Goal: Transaction & Acquisition: Obtain resource

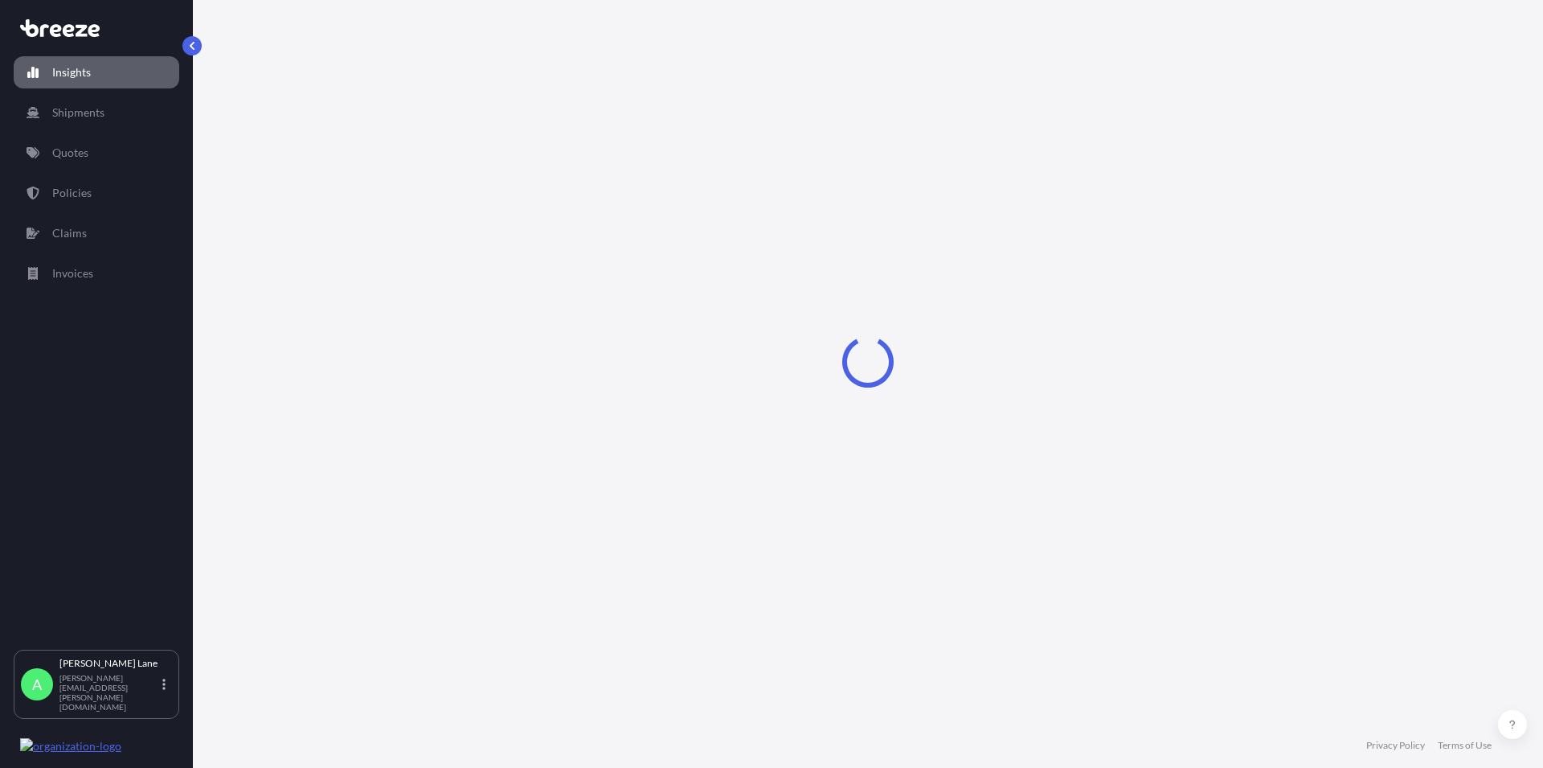
select select "2025"
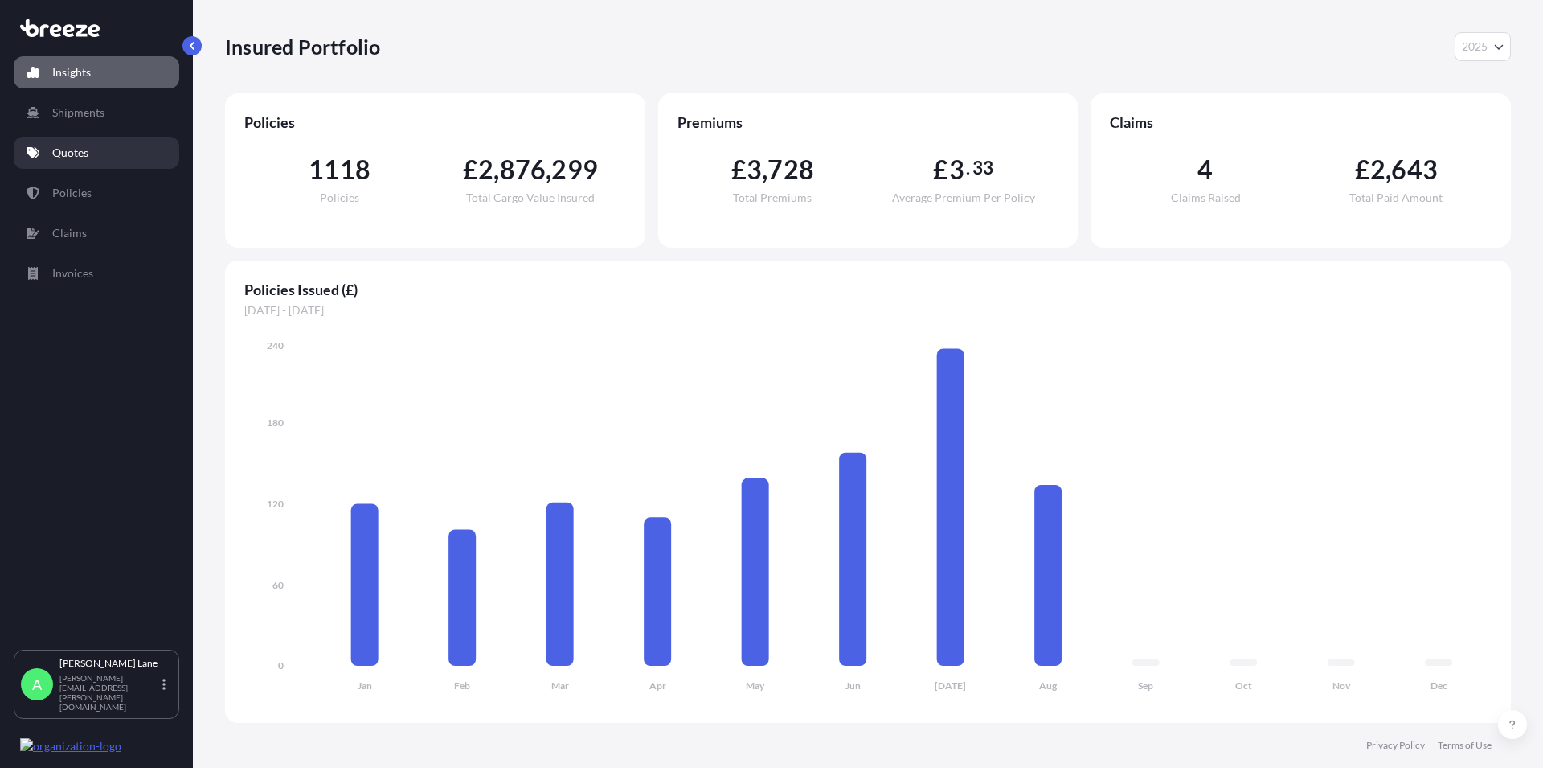
click at [84, 145] on p "Quotes" at bounding box center [70, 153] width 36 height 16
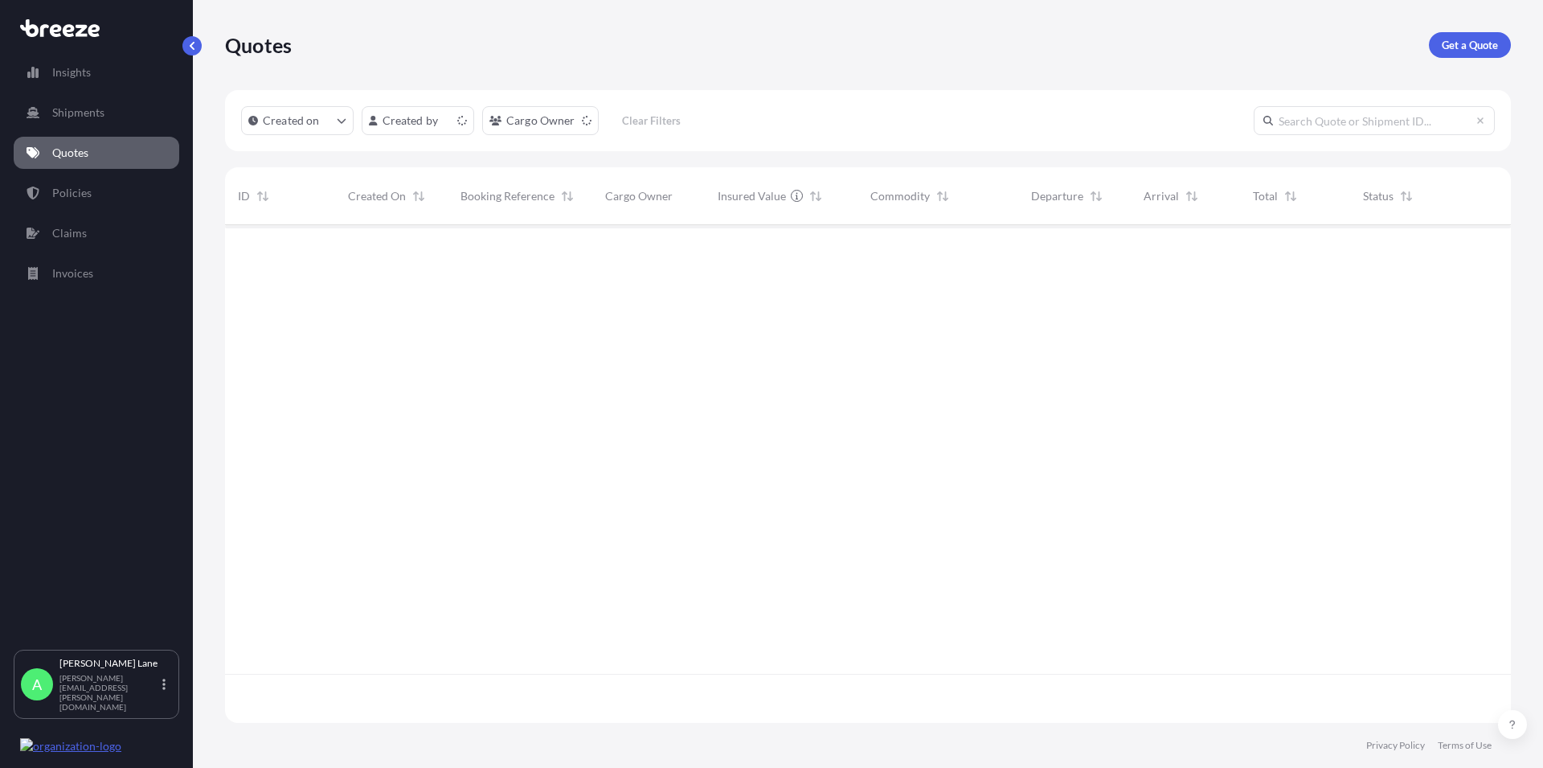
scroll to position [493, 1272]
click at [1473, 40] on p "Get a Quote" at bounding box center [1470, 45] width 56 height 16
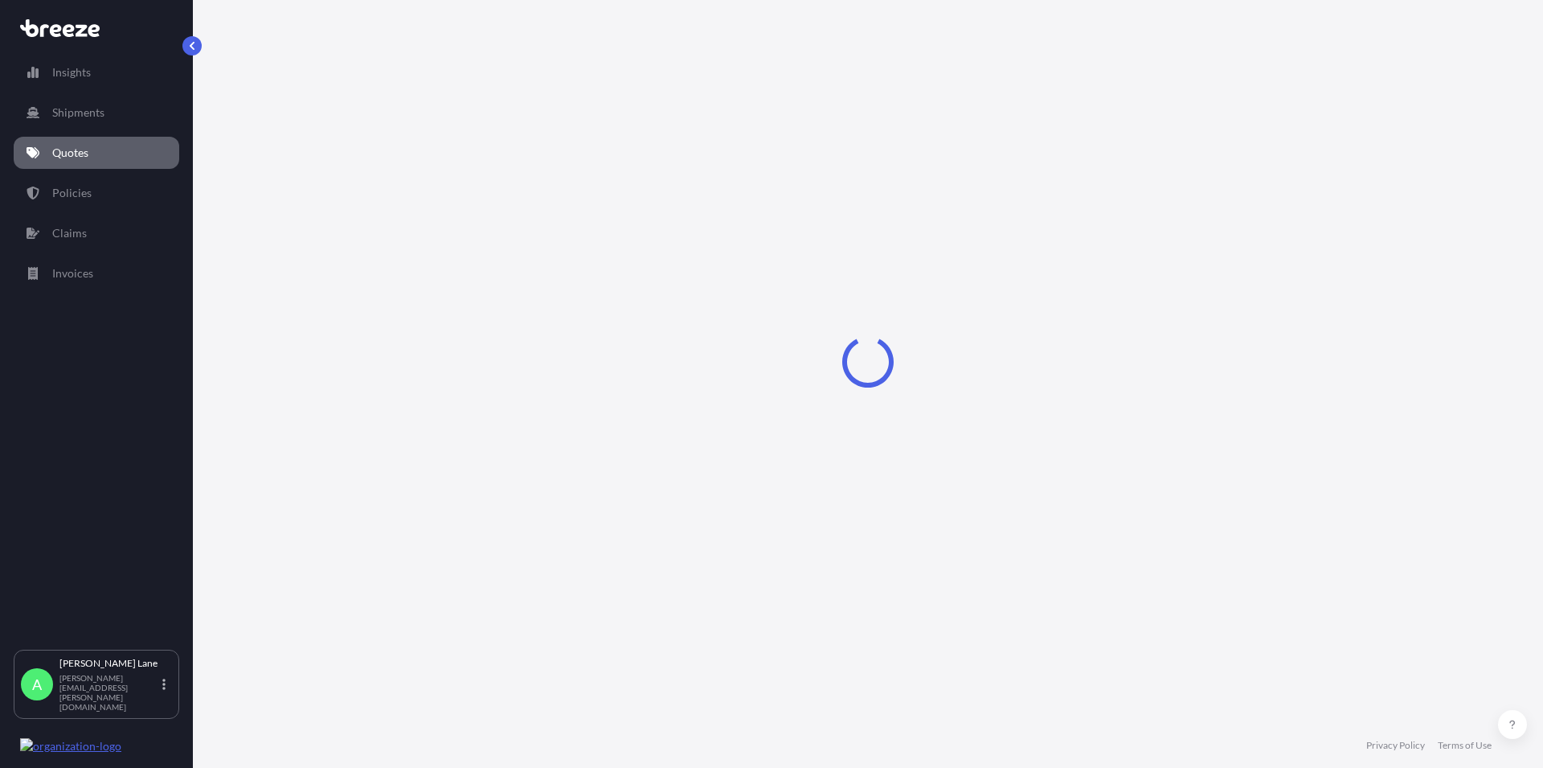
select select "Road"
select select "1"
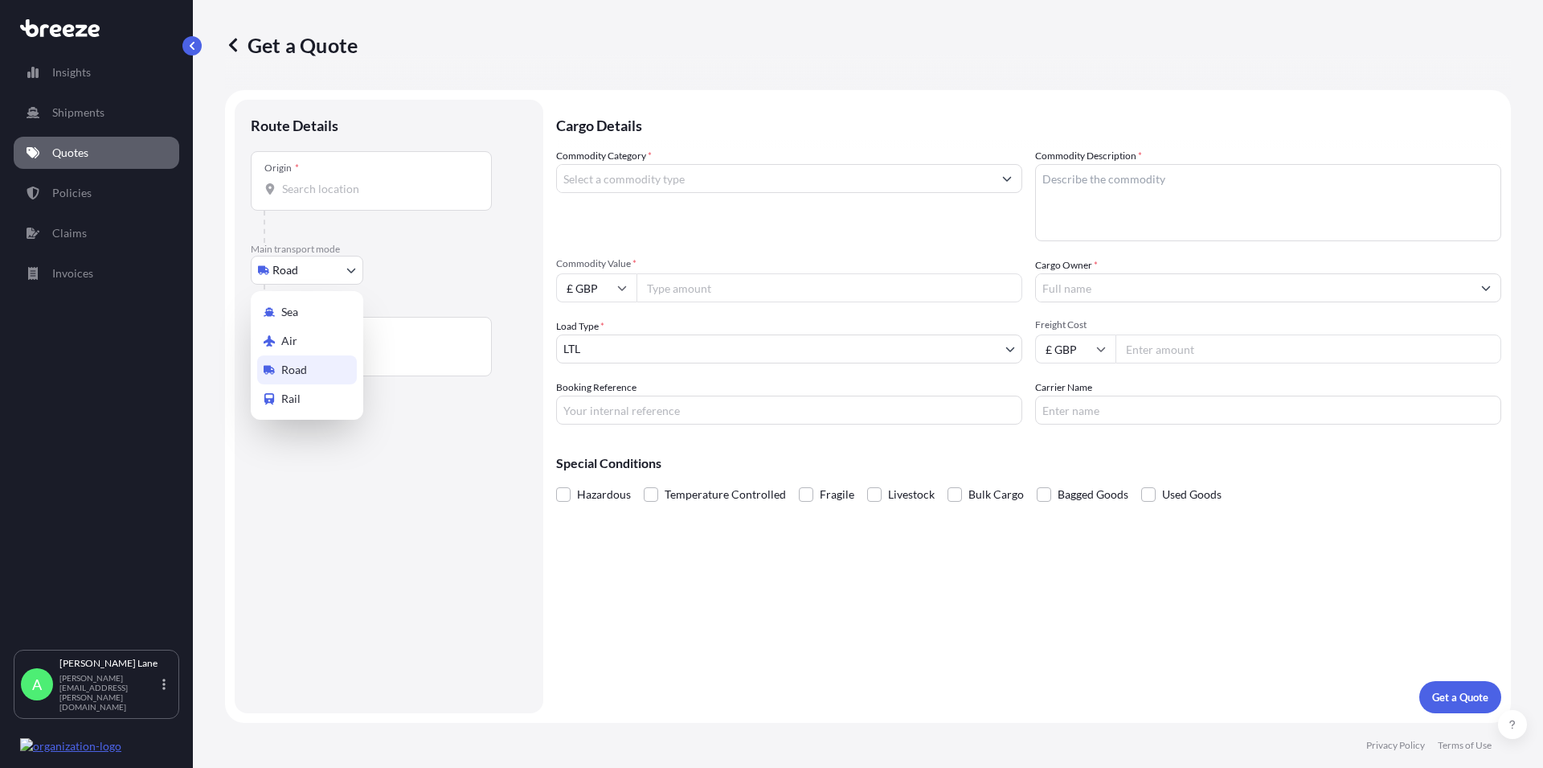
click at [319, 270] on body "Insights Shipments Quotes Policies Claims Invoices A [PERSON_NAME] [PERSON_NAME…" at bounding box center [771, 384] width 1543 height 768
click at [286, 337] on span "Air" at bounding box center [289, 341] width 16 height 16
select select "Air"
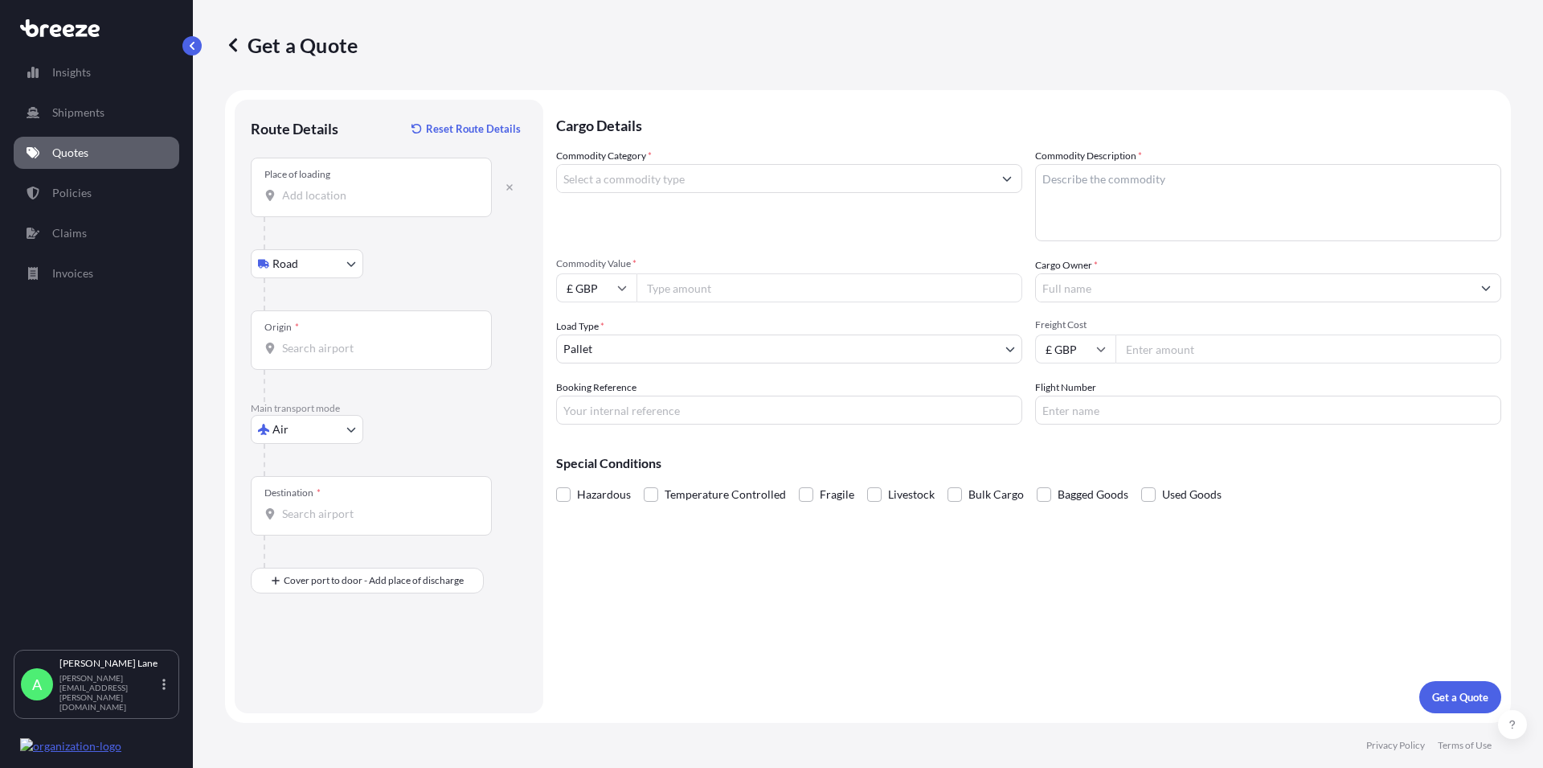
click at [305, 189] on input "Place of loading" at bounding box center [377, 195] width 190 height 16
paste input "EN9 1HU"
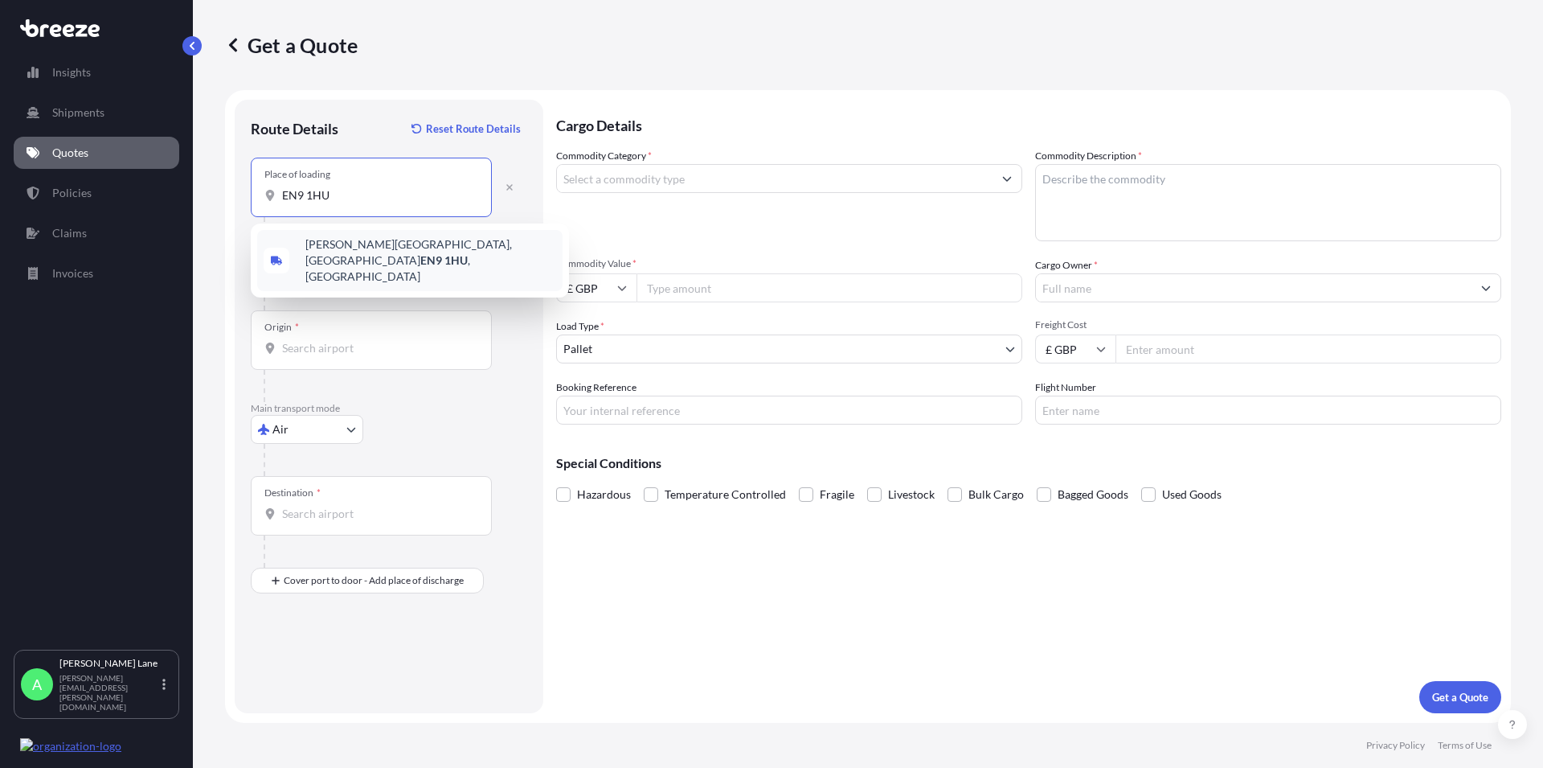
click at [338, 253] on span "[PERSON_NAME][STREET_ADDRESS]" at bounding box center [430, 260] width 251 height 48
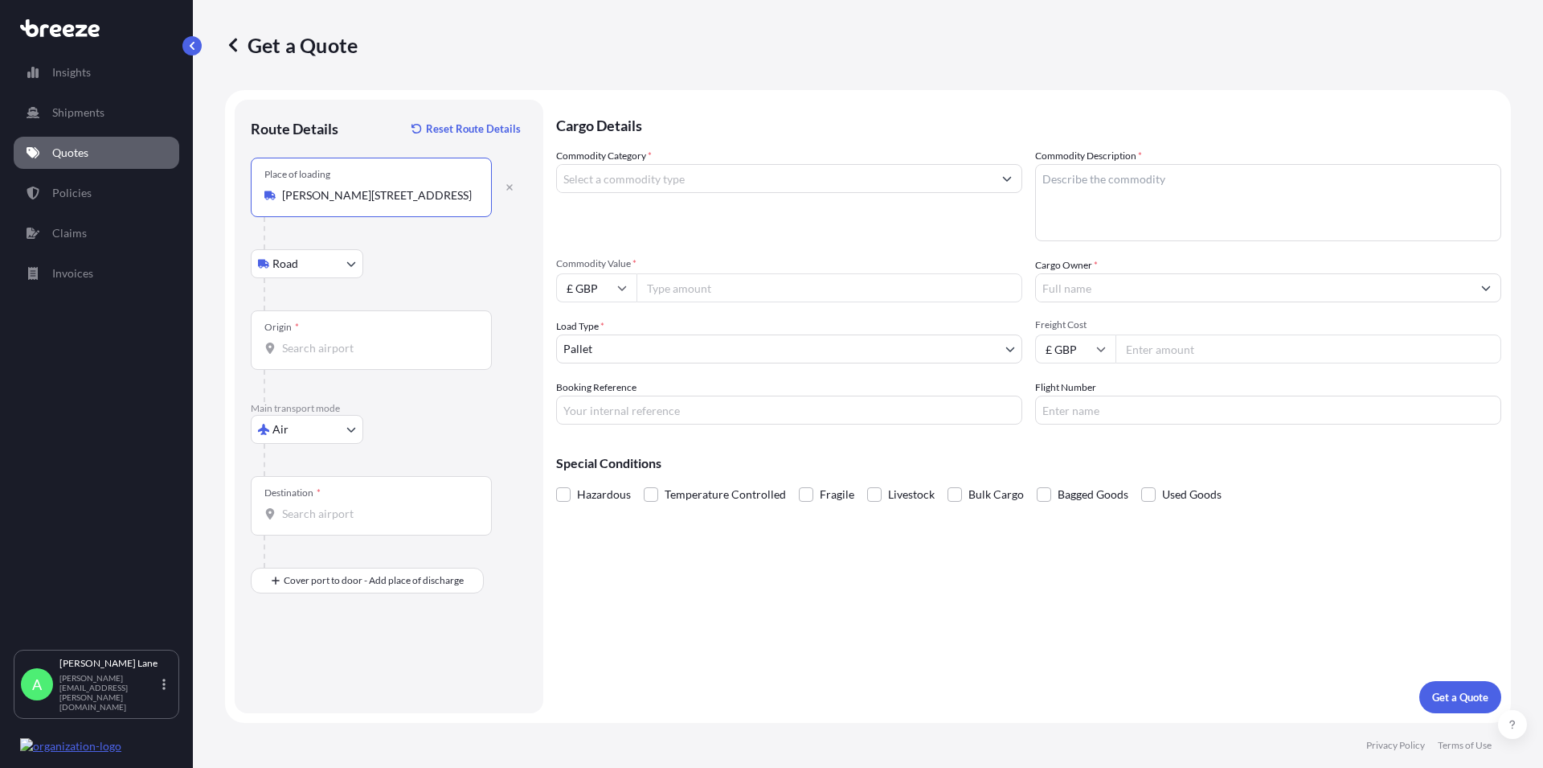
type input "[PERSON_NAME][STREET_ADDRESS]"
click at [306, 348] on input "Origin *" at bounding box center [377, 348] width 190 height 16
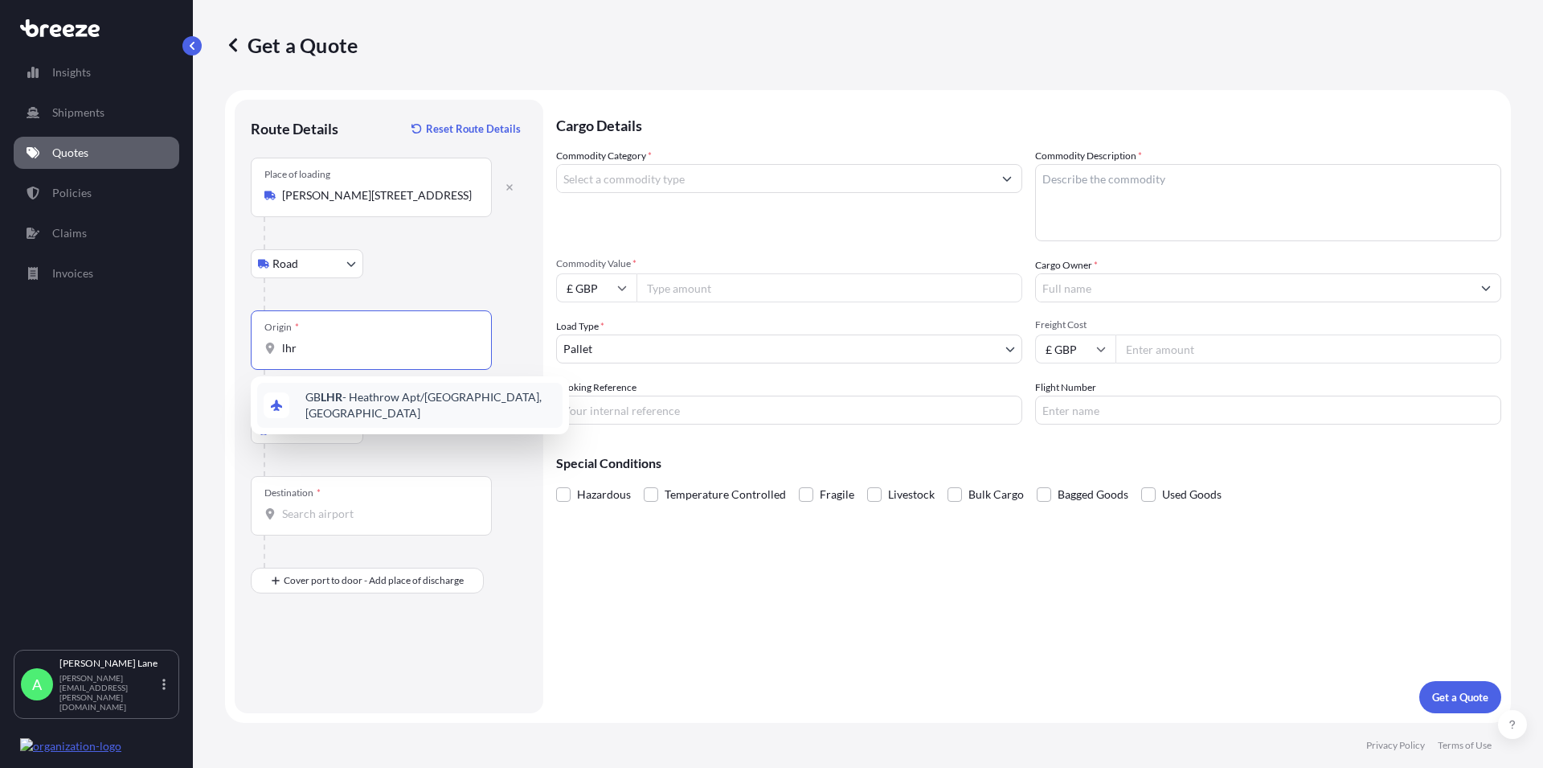
click at [354, 406] on span "GB LHR - Heathrow Apt/[GEOGRAPHIC_DATA], [GEOGRAPHIC_DATA]" at bounding box center [430, 405] width 251 height 32
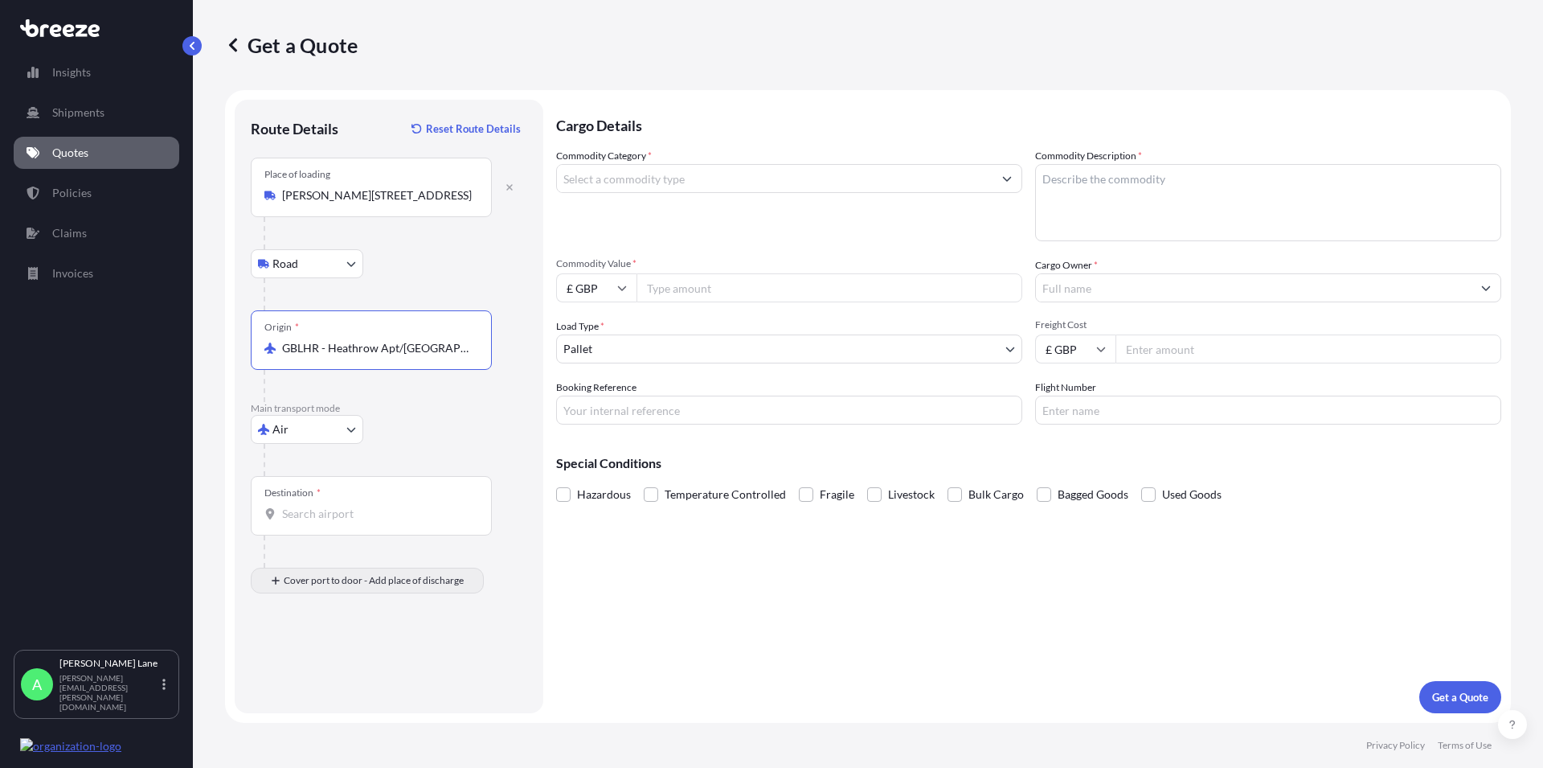
type input "GBLHR - Heathrow Apt/[GEOGRAPHIC_DATA], [GEOGRAPHIC_DATA]"
click at [316, 667] on input "Place of Discharge" at bounding box center [377, 666] width 190 height 16
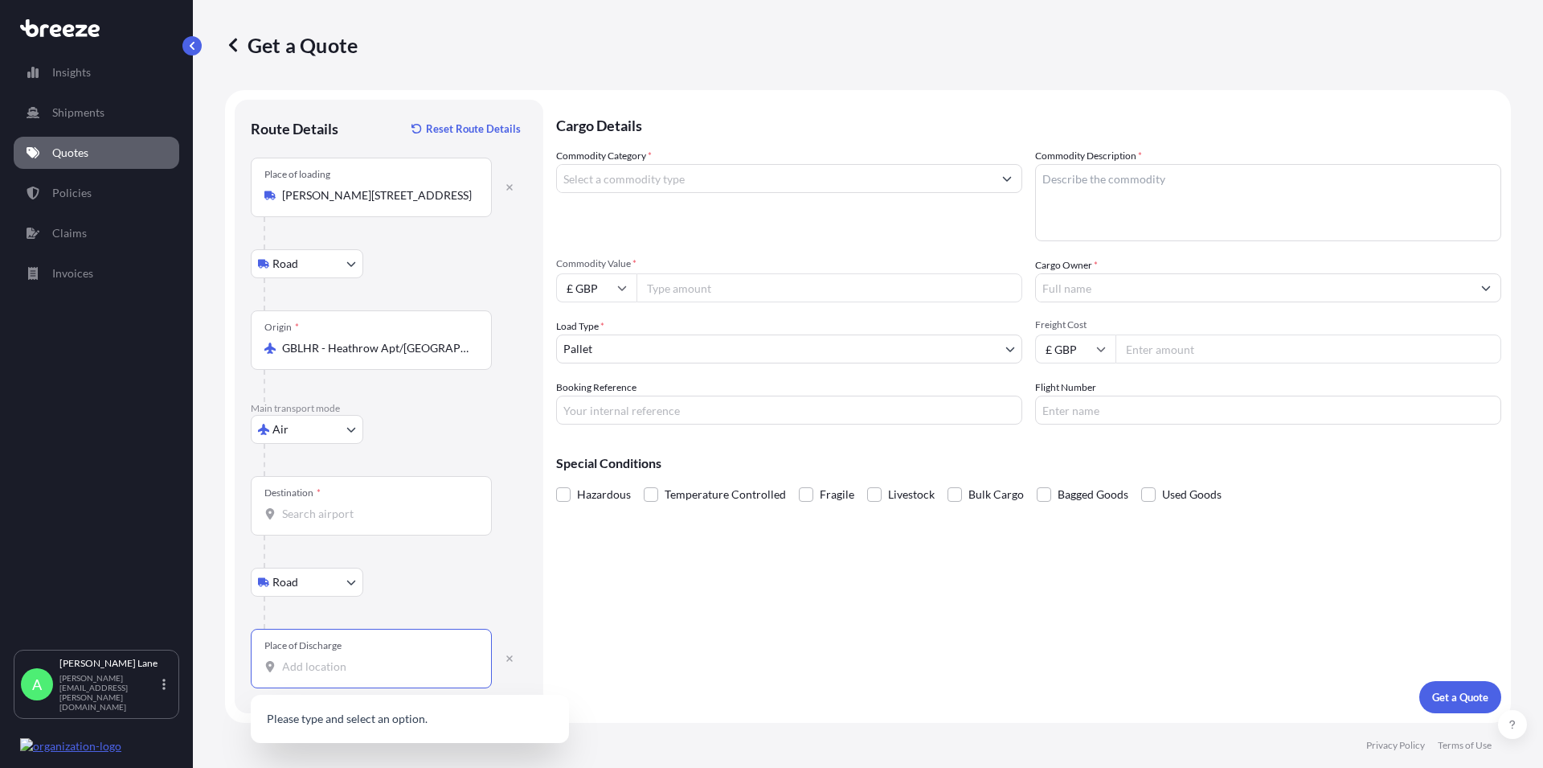
paste input "INDOOROOPILLY"
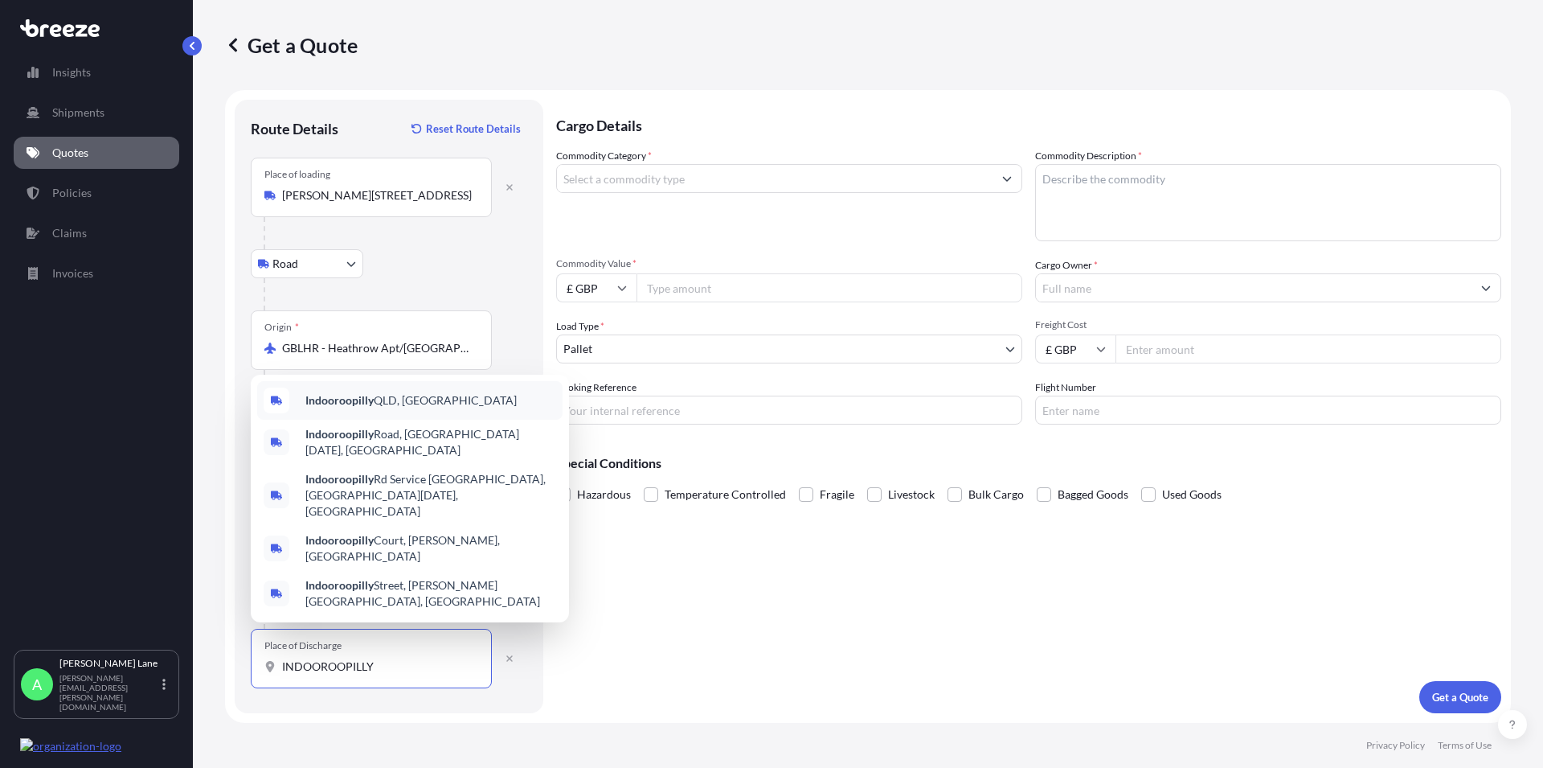
click at [405, 408] on span "[GEOGRAPHIC_DATA], [GEOGRAPHIC_DATA]" at bounding box center [410, 400] width 211 height 16
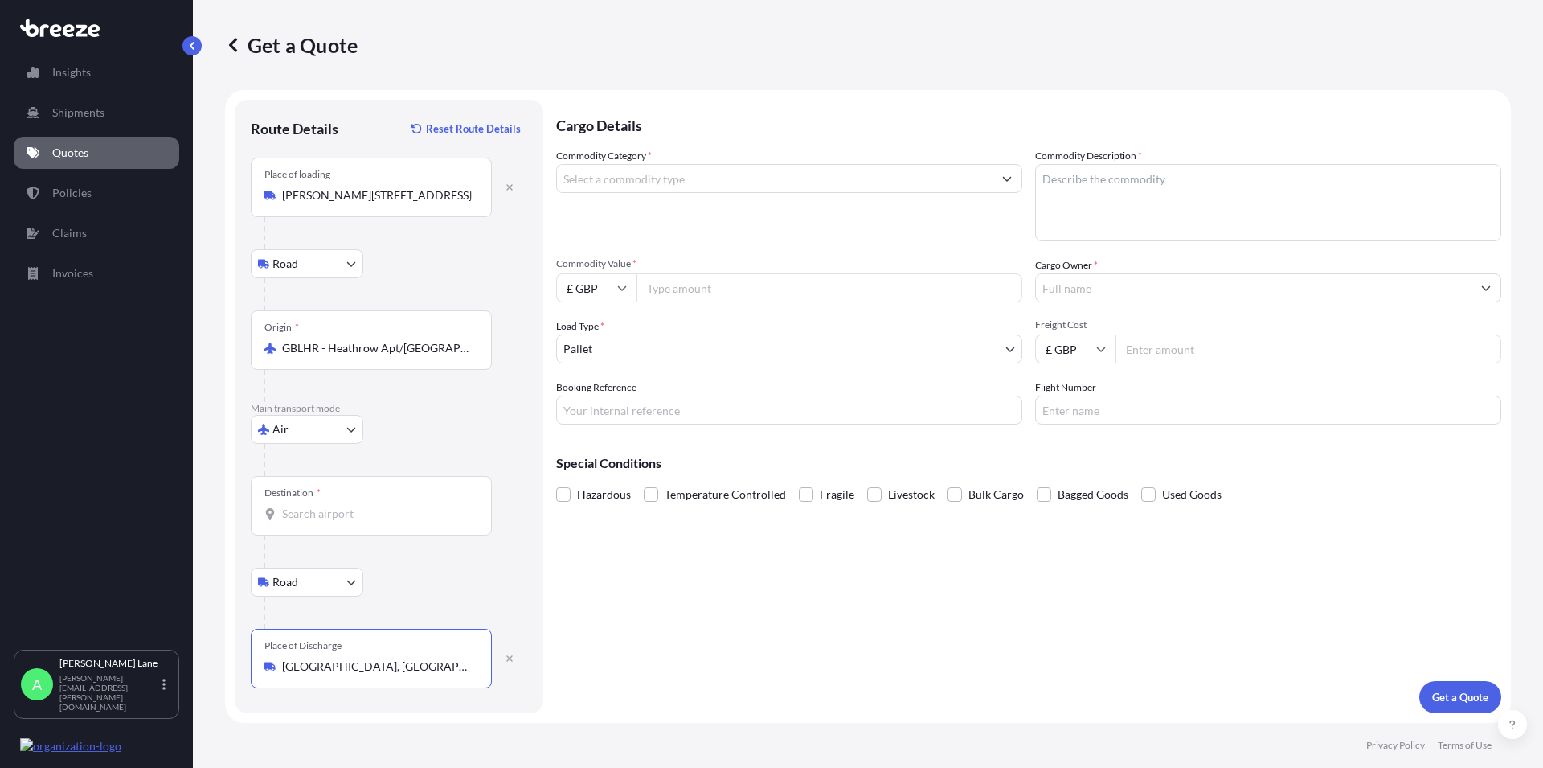
type input "[GEOGRAPHIC_DATA], [GEOGRAPHIC_DATA]"
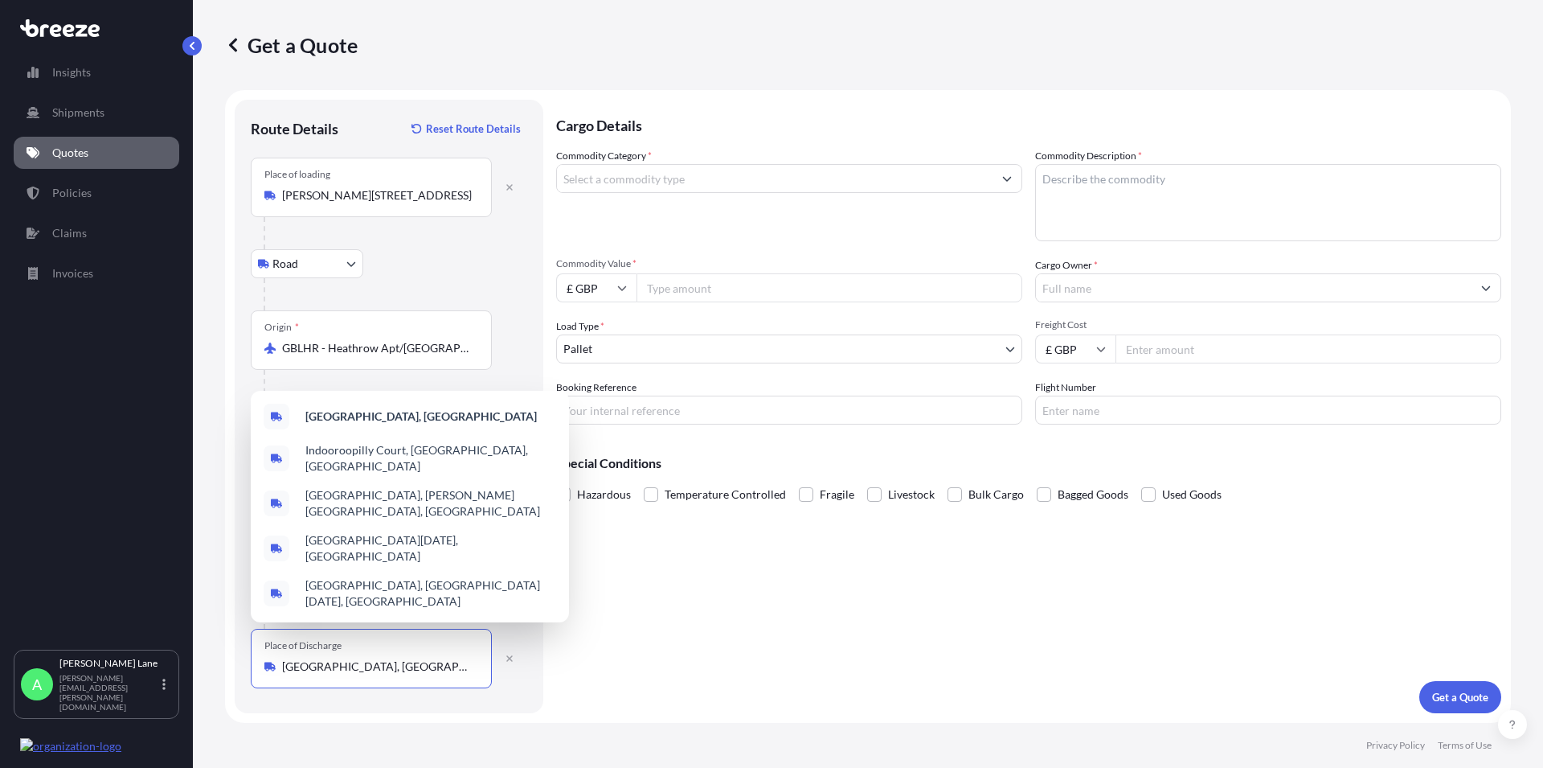
click at [786, 636] on div "Cargo Details Commodity Category * Commodity Description * Commodity Value * £ …" at bounding box center [1028, 406] width 945 height 613
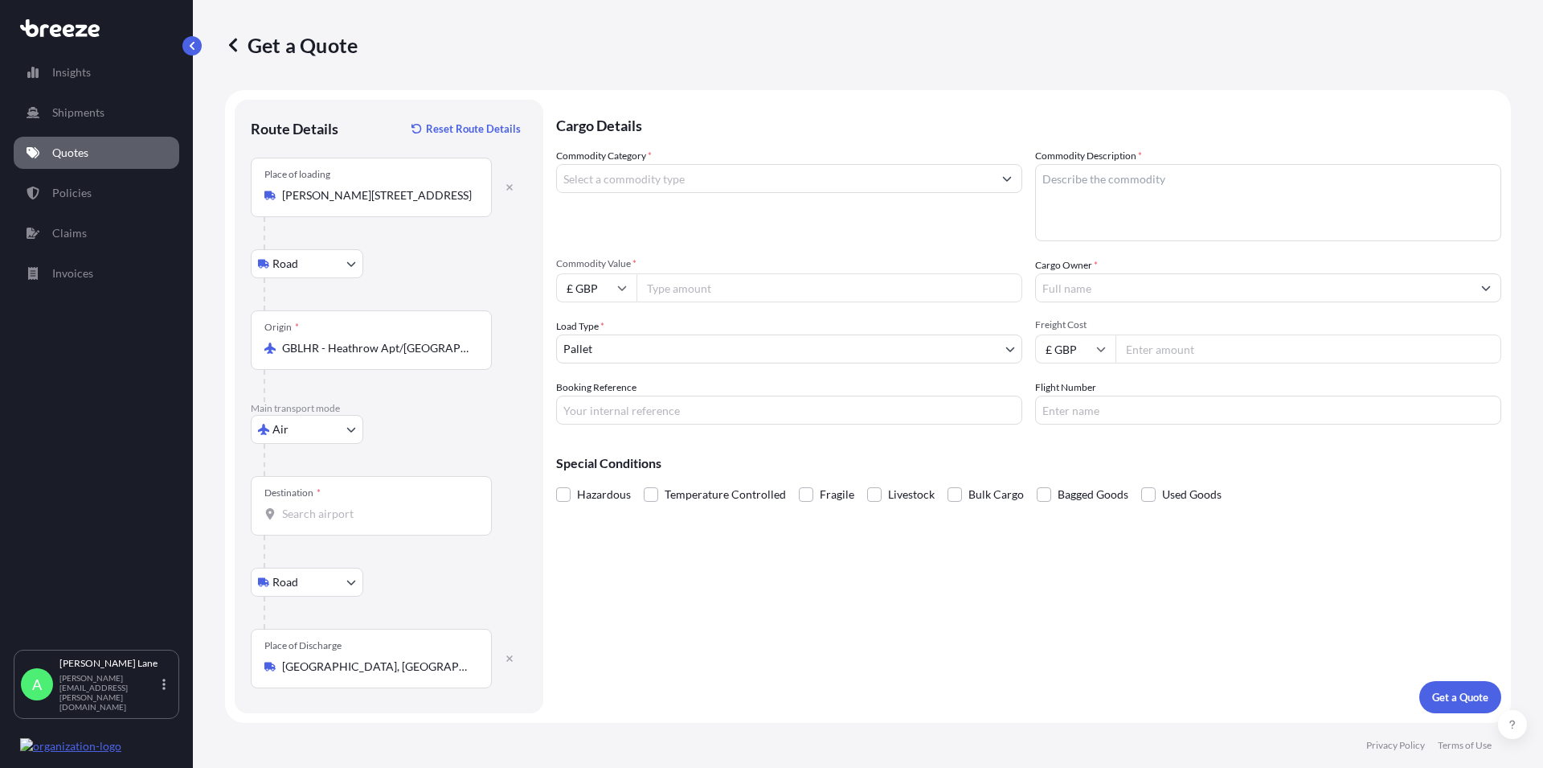
click at [279, 505] on div "Destination *" at bounding box center [371, 505] width 241 height 59
click at [282, 506] on input "Destination *" at bounding box center [377, 514] width 190 height 16
type input "AUBNE - [GEOGRAPHIC_DATA], [GEOGRAPHIC_DATA]"
click at [646, 185] on input "Commodity Category *" at bounding box center [775, 178] width 436 height 29
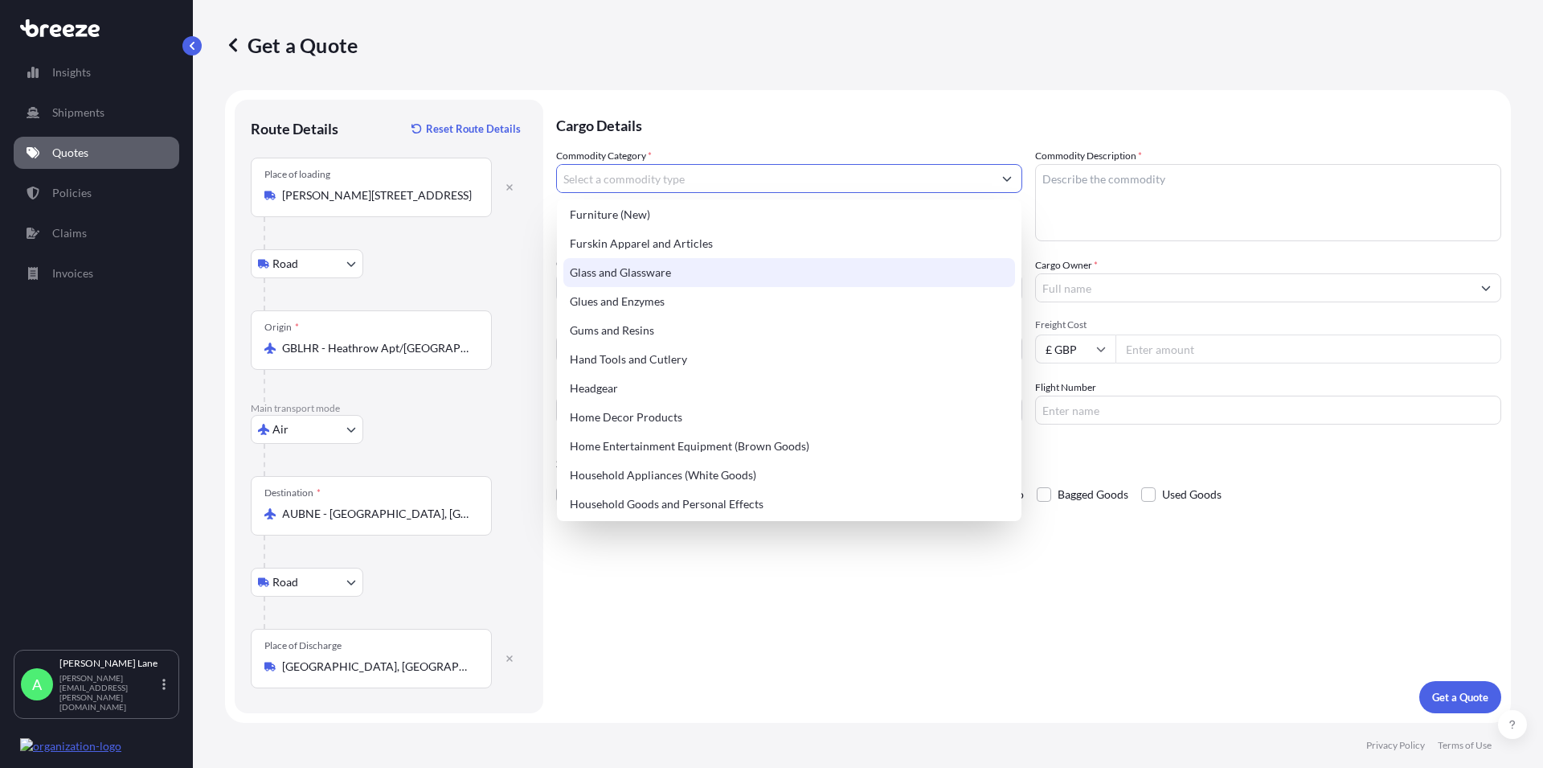
scroll to position [1374, 0]
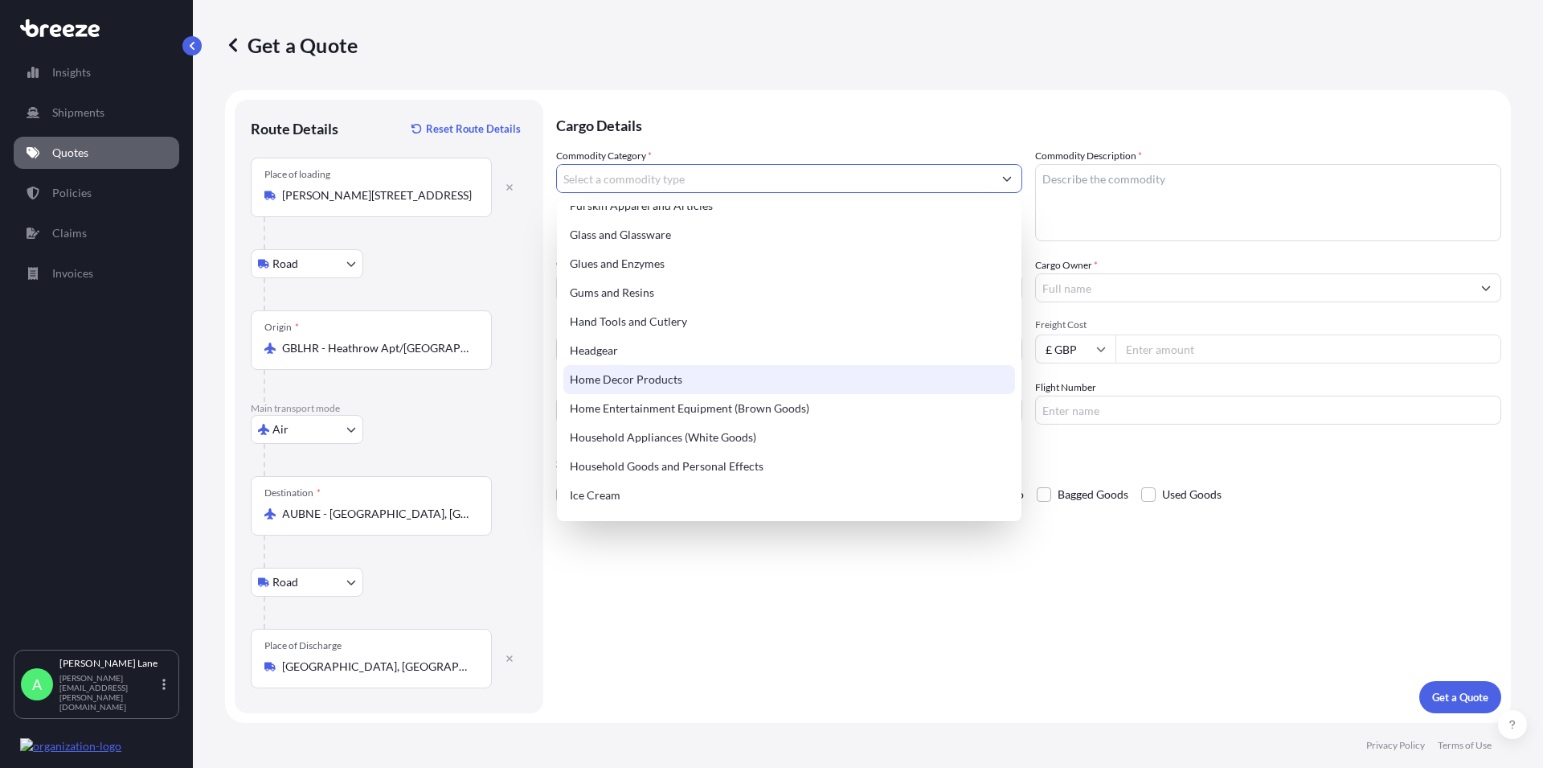
click at [760, 378] on div "Home Decor Products" at bounding box center [789, 379] width 452 height 29
type input "Home Decor Products"
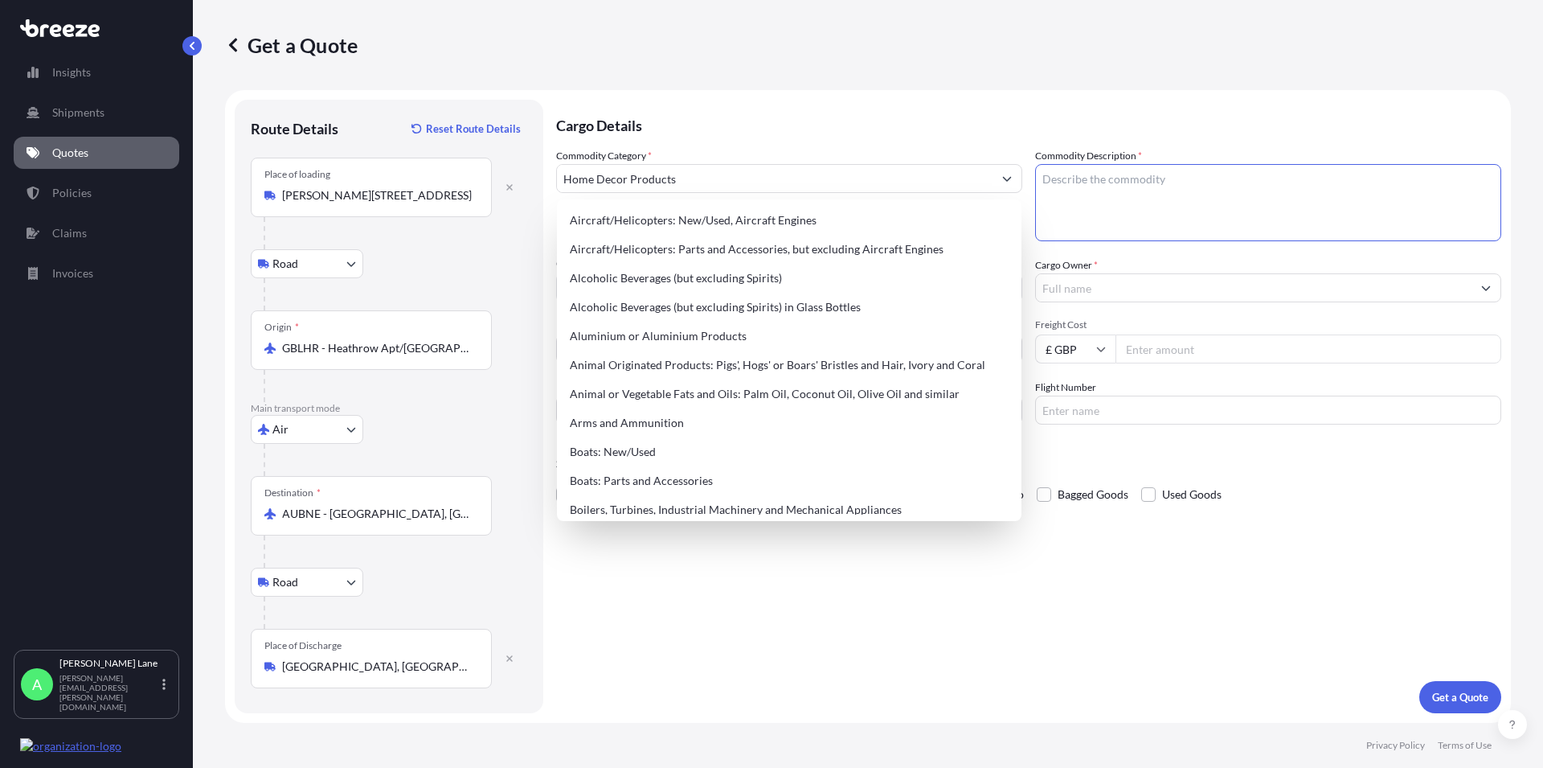
click at [1111, 181] on textarea "Commodity Description *" at bounding box center [1268, 202] width 466 height 77
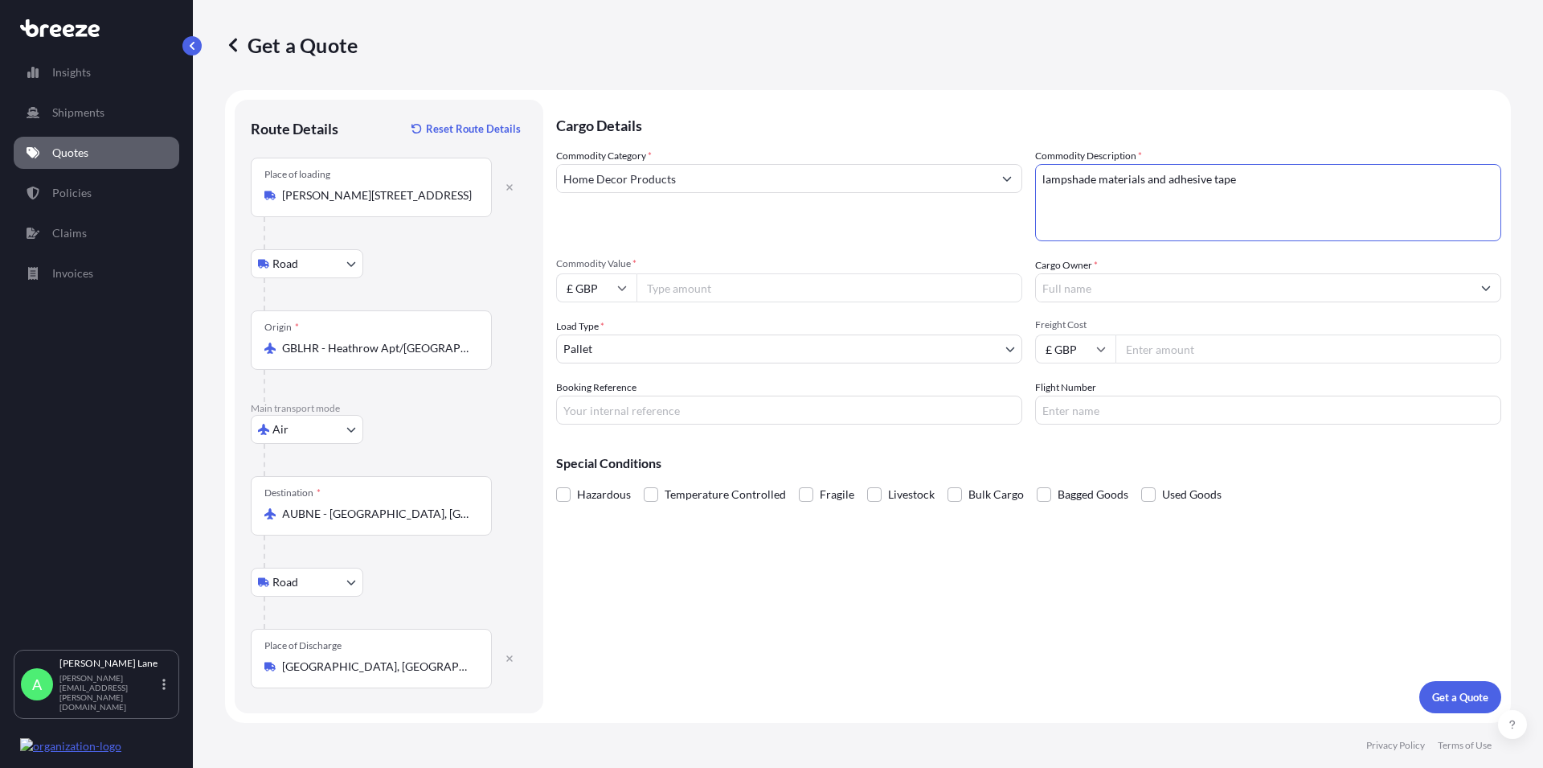
type textarea "lampshade materials and adhesive tape"
click at [1044, 285] on input "Cargo Owner *" at bounding box center [1254, 287] width 436 height 29
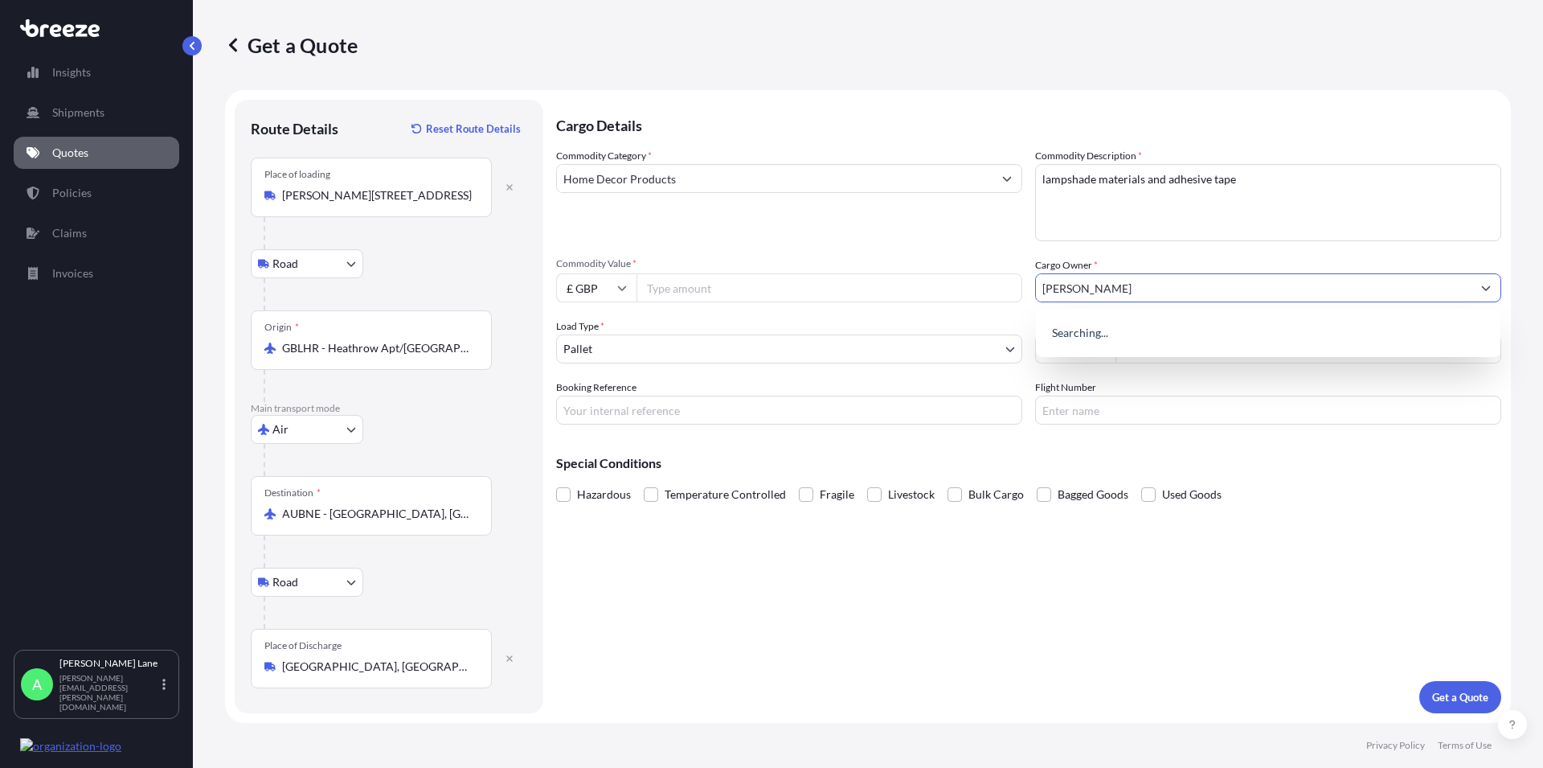
type input "dann"
click at [1071, 329] on span "Add new "dann"" at bounding box center [1089, 330] width 80 height 16
drag, startPoint x: 1079, startPoint y: 291, endPoint x: 1010, endPoint y: 283, distance: 69.6
click at [1036, 283] on input "dann" at bounding box center [1254, 287] width 436 height 29
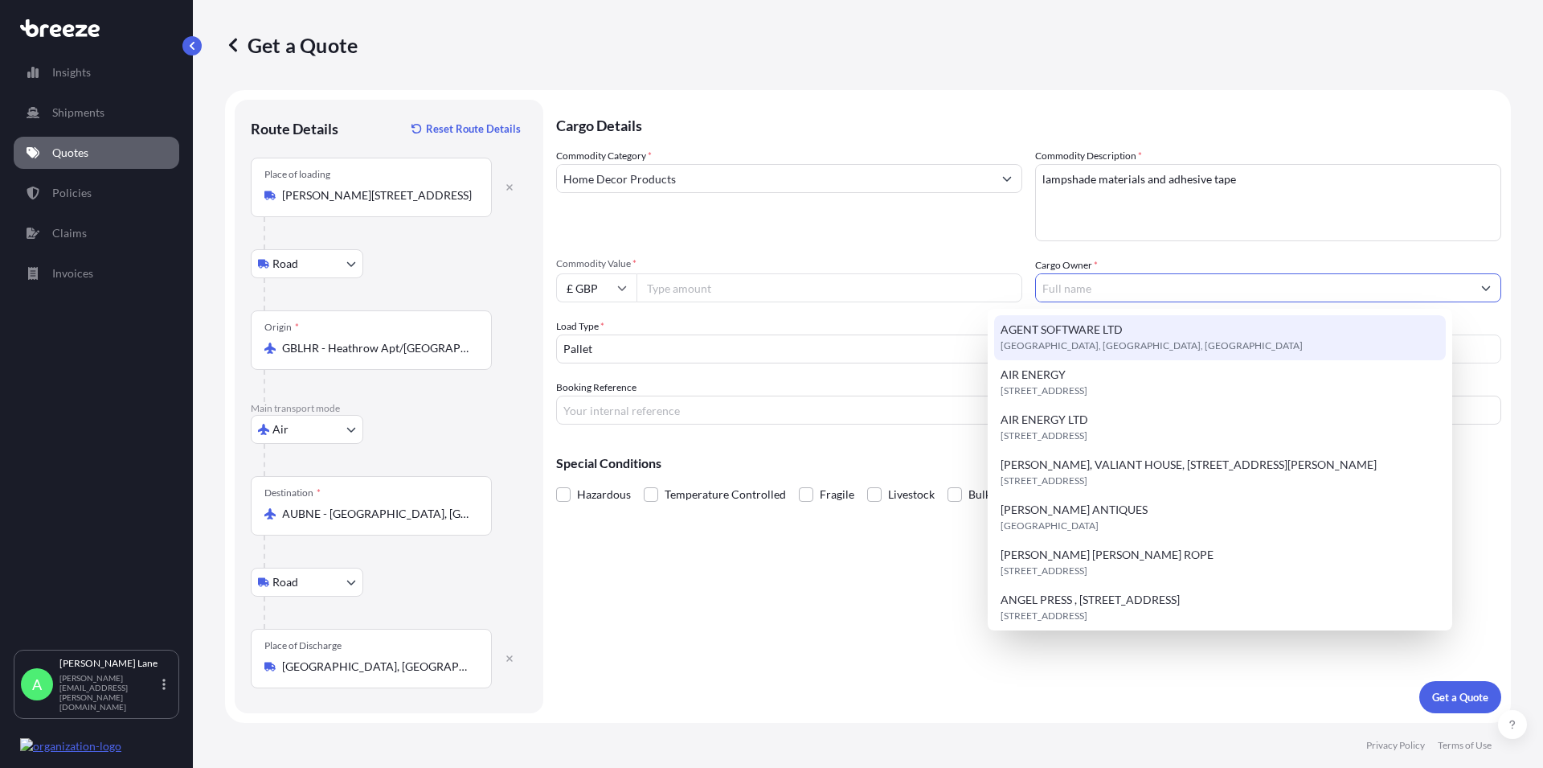
click at [1071, 289] on input "Cargo Owner *" at bounding box center [1254, 287] width 436 height 29
paste input "DANNELLS LTD"
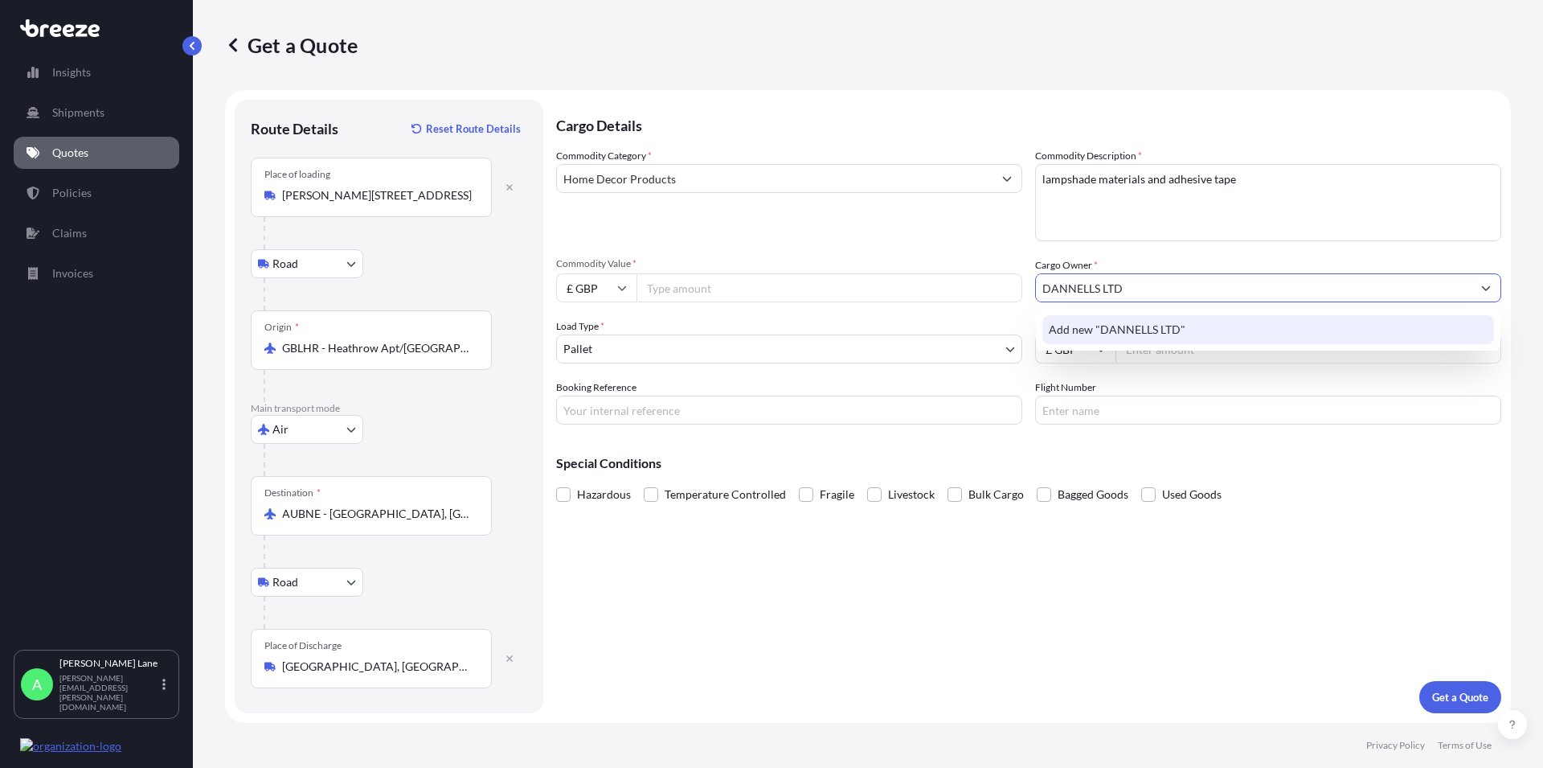
click at [1085, 325] on span "Add new "DANNELLS LTD"" at bounding box center [1117, 330] width 137 height 16
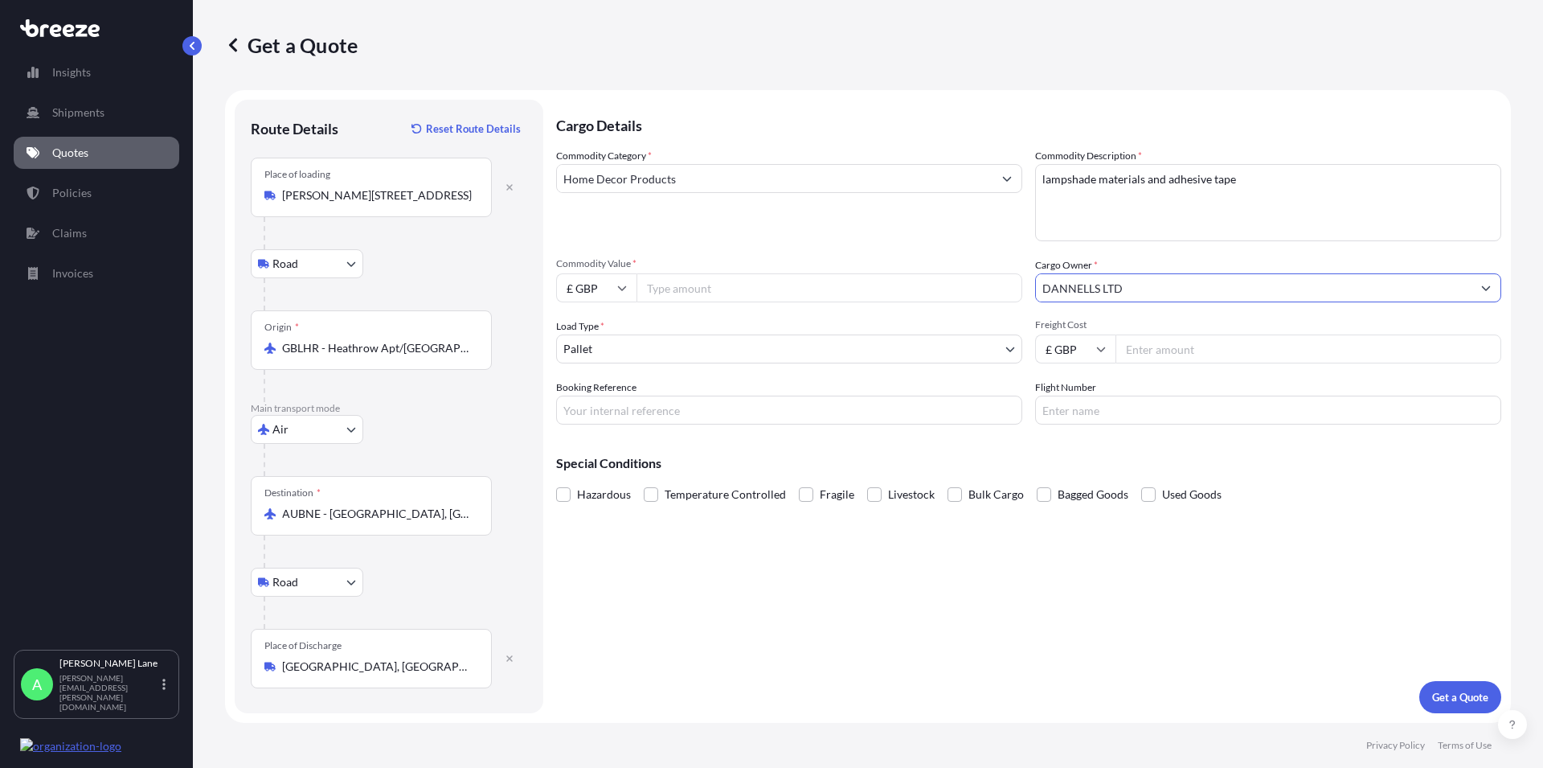
type input "DANNELLS LTD"
click at [914, 578] on div "Cargo Details Commodity Category * Home Decor Products Commodity Description * …" at bounding box center [1028, 406] width 945 height 613
click at [589, 339] on body "0 options available. 1 option available. Insights Shipments Quotes Policies Cla…" at bounding box center [771, 384] width 1543 height 768
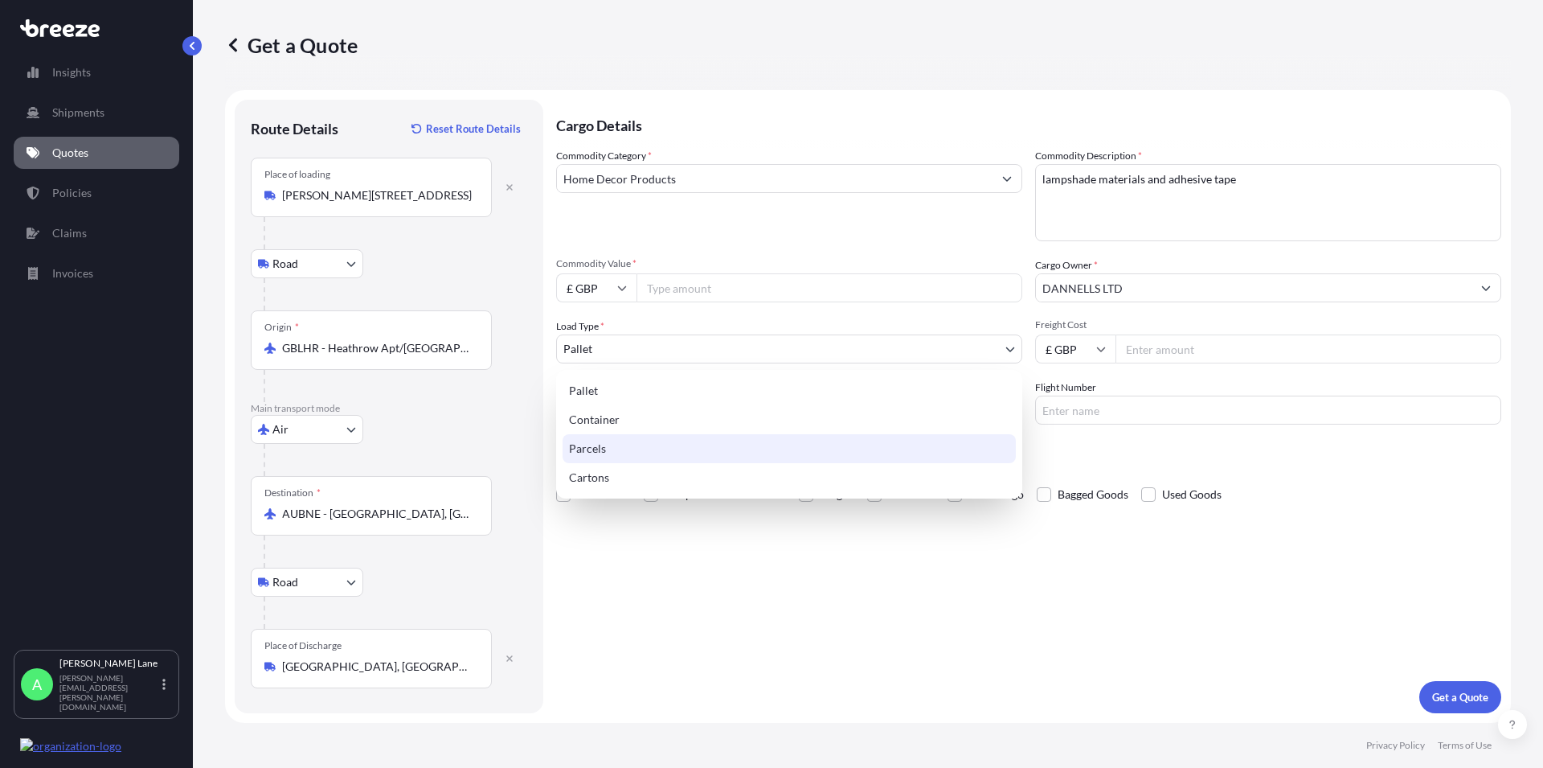
click at [610, 442] on div "Parcels" at bounding box center [789, 448] width 453 height 29
select select "3"
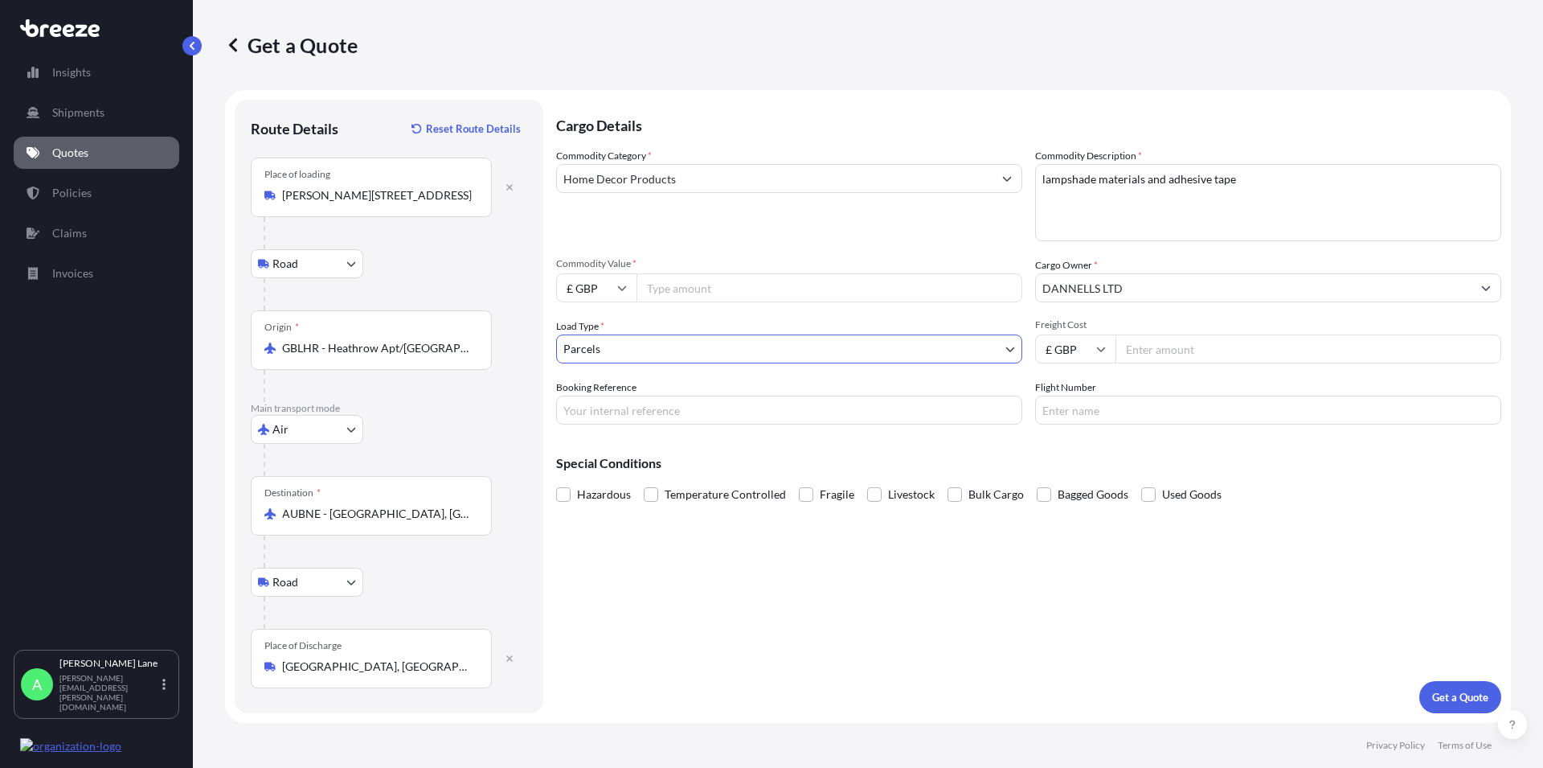
click at [582, 409] on input "Booking Reference" at bounding box center [789, 409] width 466 height 29
paste input "1889682"
type input "1889682"
click at [718, 289] on input "Commodity Value *" at bounding box center [830, 287] width 386 height 29
click at [1147, 358] on input "Freight Cost" at bounding box center [1309, 348] width 386 height 29
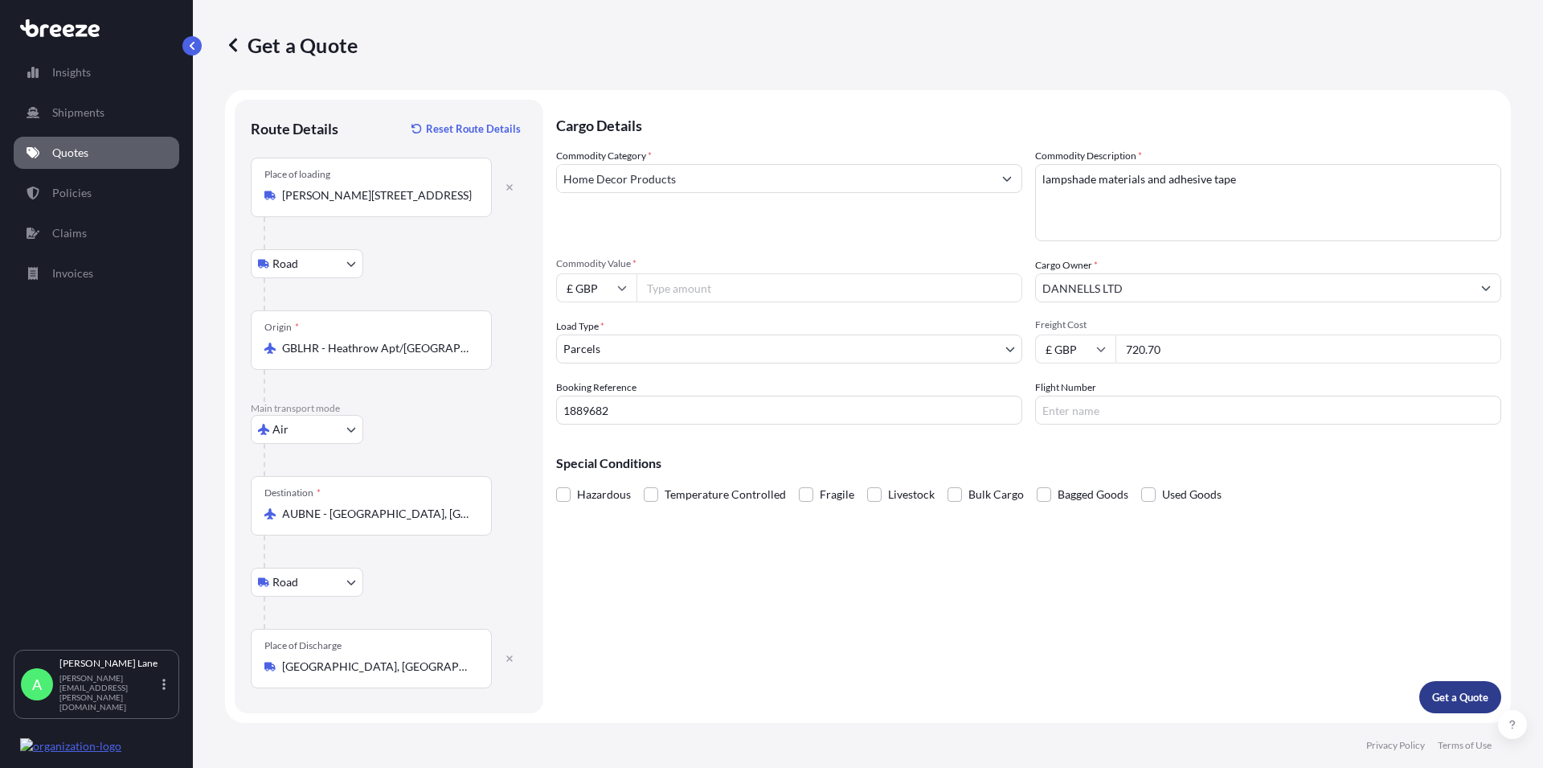
type input "720.70"
click at [1468, 704] on button "Get a Quote" at bounding box center [1460, 697] width 82 height 32
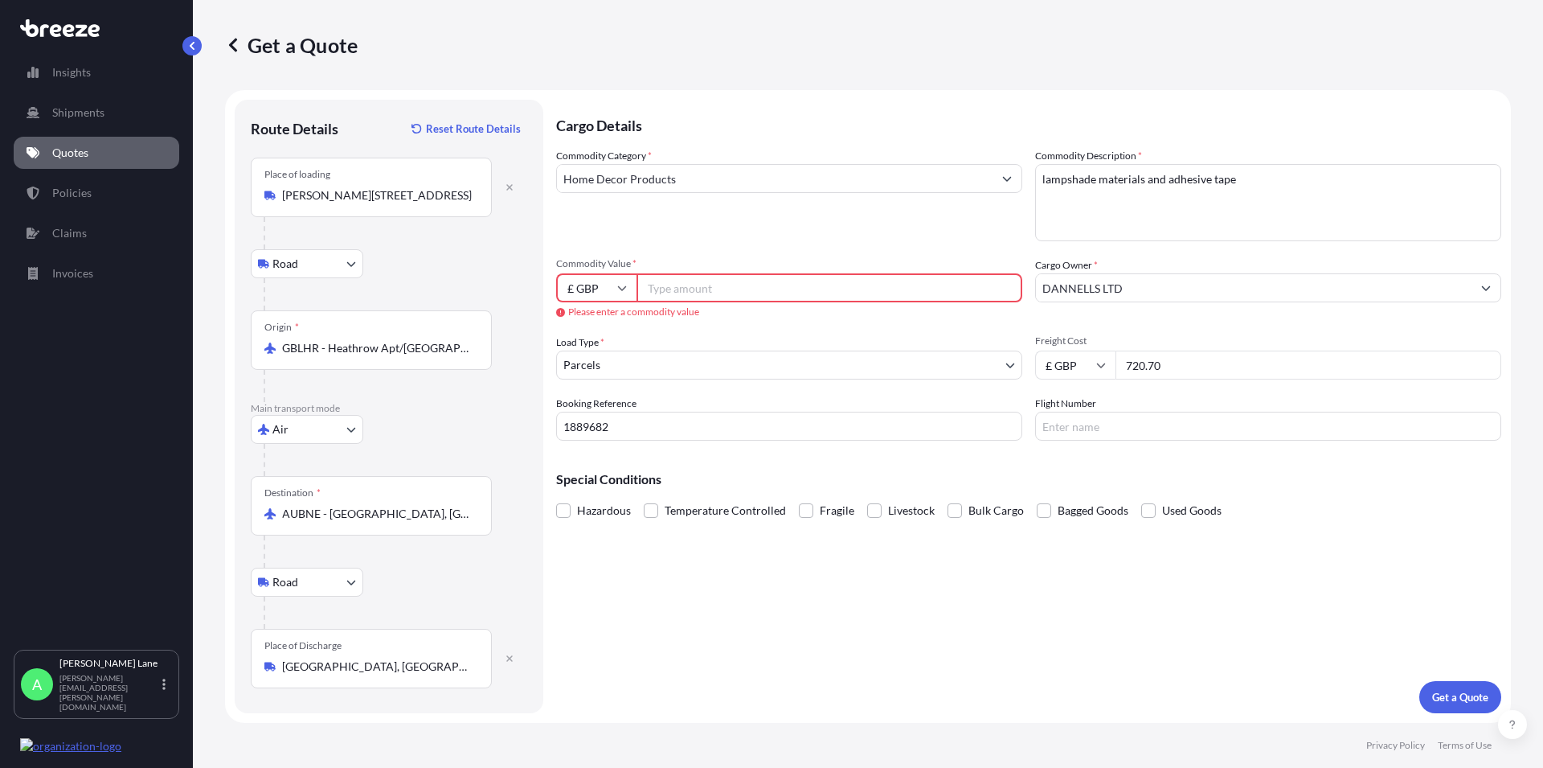
click at [659, 288] on input "Commodity Value *" at bounding box center [830, 287] width 386 height 29
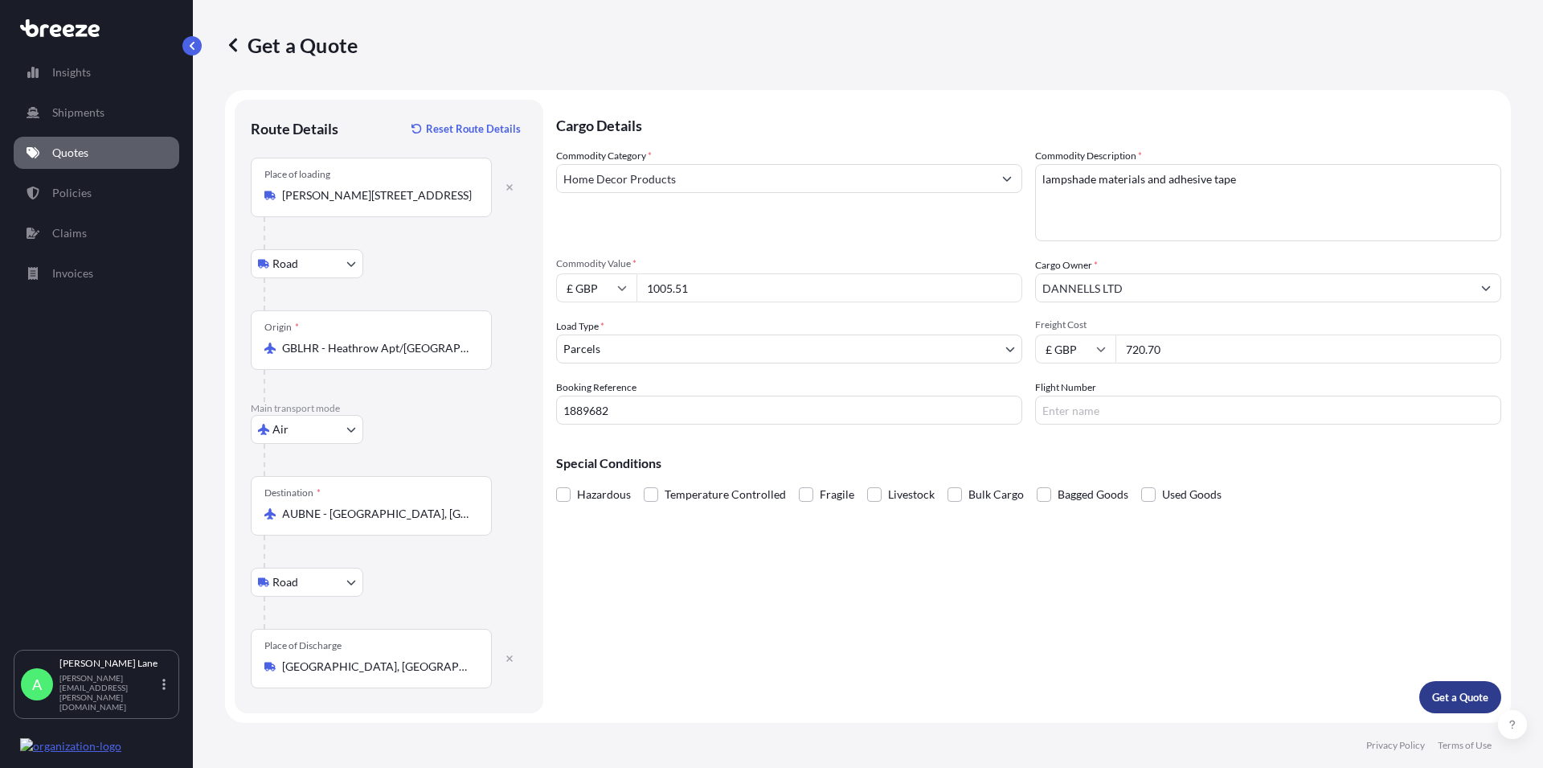
type input "1005.51"
click at [1439, 697] on p "Get a Quote" at bounding box center [1460, 697] width 56 height 16
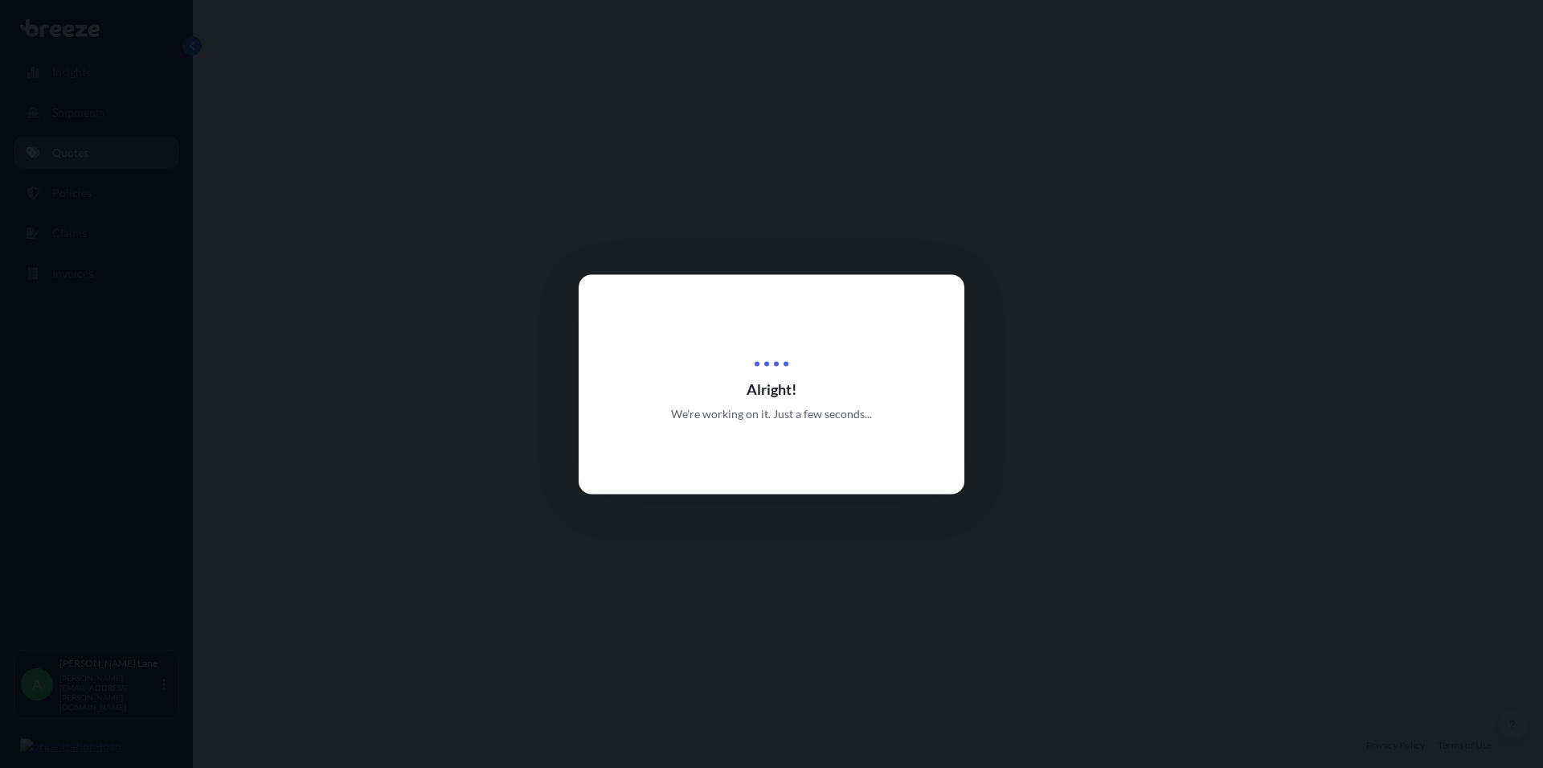
select select "Road"
select select "Air"
select select "Road"
select select "3"
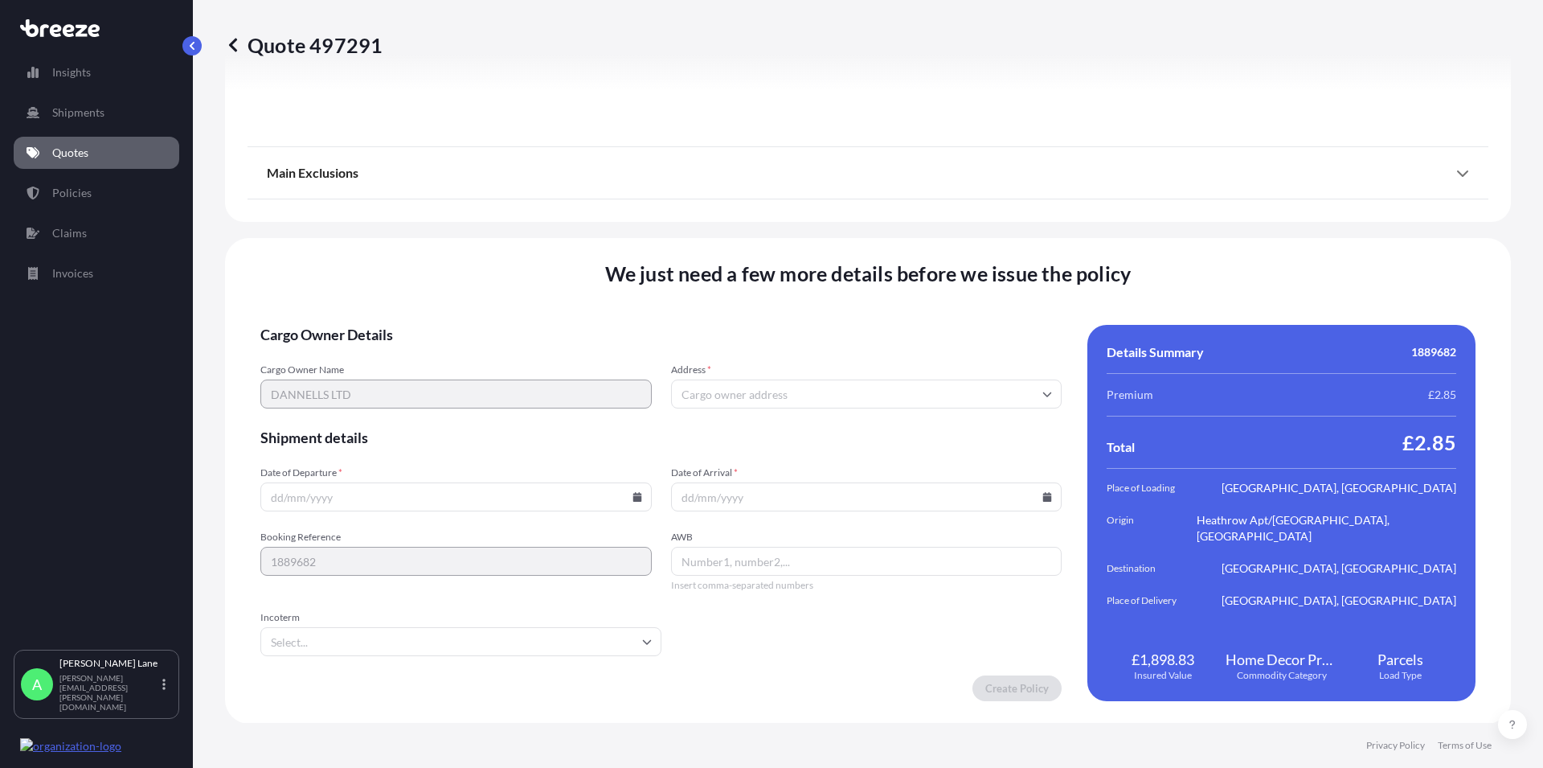
scroll to position [2102, 0]
click at [596, 493] on input "Date of Departure *" at bounding box center [455, 495] width 391 height 29
click at [633, 496] on icon at bounding box center [637, 496] width 9 height 10
click at [451, 385] on button "21" at bounding box center [454, 384] width 26 height 26
type input "[DATE]"
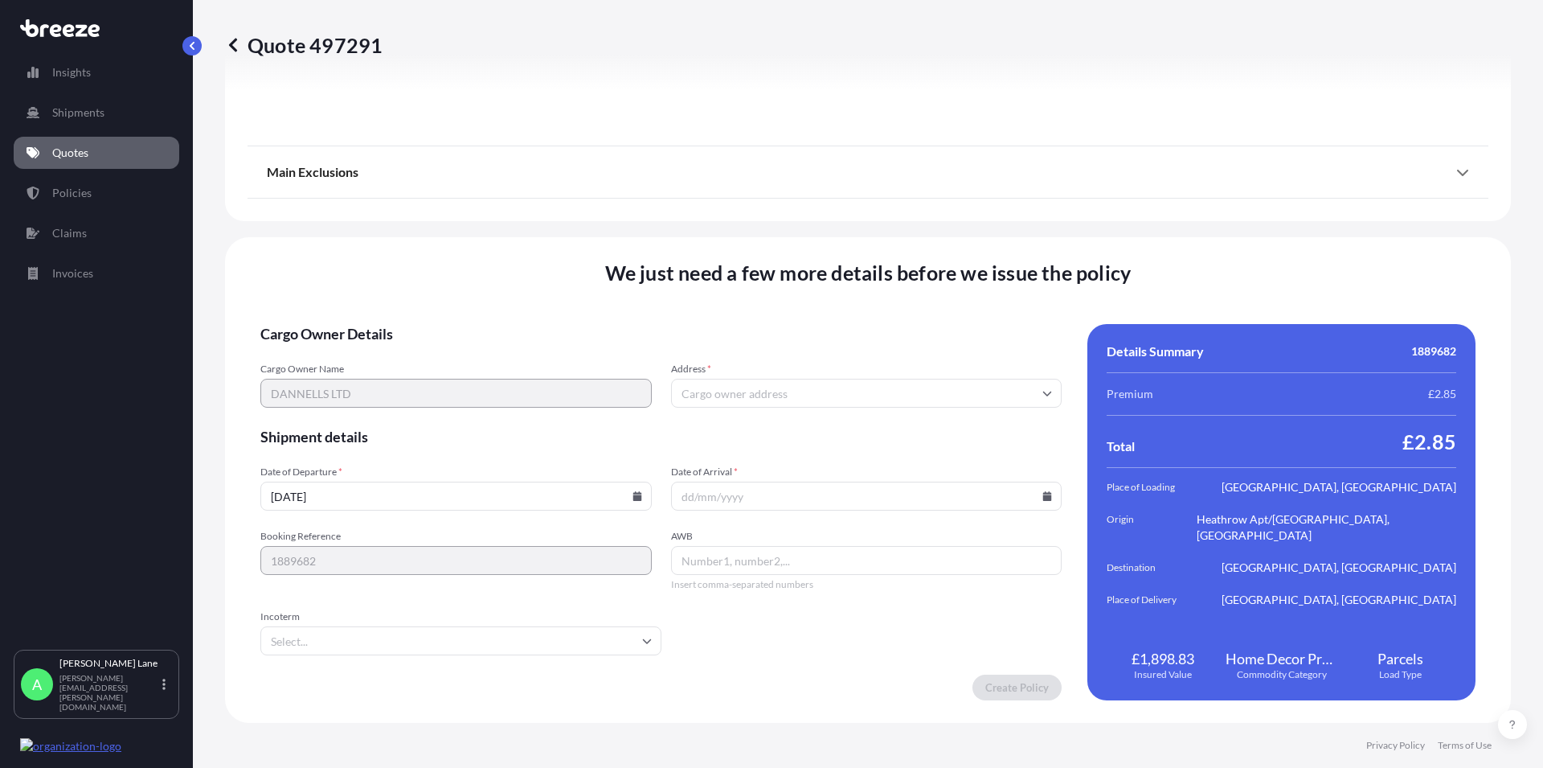
click at [704, 491] on input "Date of Arrival *" at bounding box center [866, 495] width 391 height 29
click at [1043, 492] on icon at bounding box center [1047, 496] width 9 height 10
click at [820, 417] on button "27" at bounding box center [822, 414] width 26 height 26
type input "[DATE]"
click at [693, 394] on input "Address *" at bounding box center [866, 393] width 391 height 29
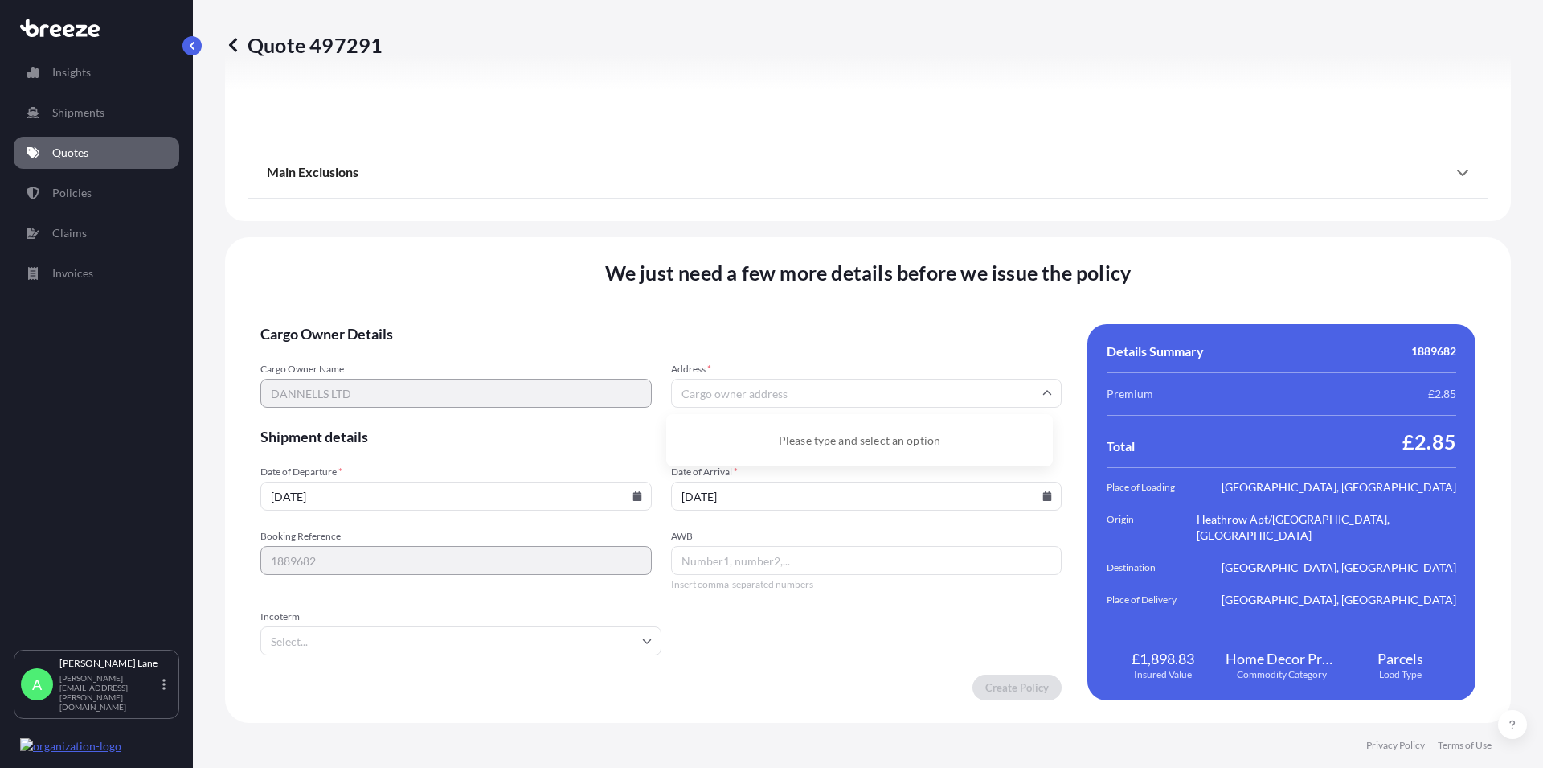
click at [858, 445] on div "Please type and select an option" at bounding box center [860, 439] width 374 height 39
click at [753, 391] on input "Address *" at bounding box center [866, 393] width 391 height 29
click at [685, 393] on input "Address *" at bounding box center [866, 393] width 391 height 29
paste input "UNIT [GEOGRAPHIC_DATA][PERSON_NAME]"
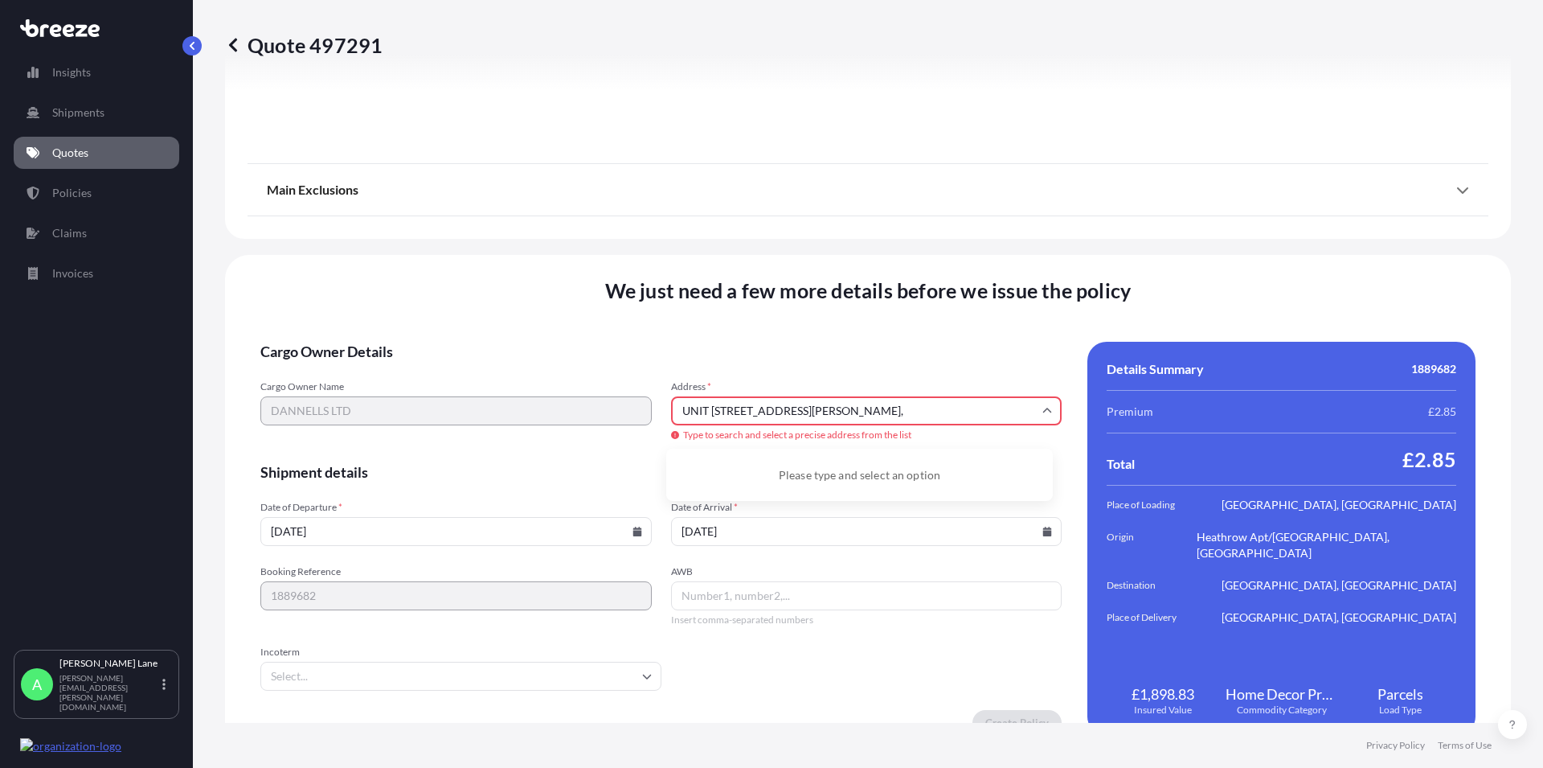
click at [811, 435] on span "Type to search and select a precise address from the list" at bounding box center [866, 434] width 391 height 13
type input "UNIT [GEOGRAPHIC_DATA][PERSON_NAME]"
drag, startPoint x: 902, startPoint y: 408, endPoint x: 642, endPoint y: 397, distance: 259.9
click at [671, 397] on input "UNIT [GEOGRAPHIC_DATA][PERSON_NAME]" at bounding box center [866, 410] width 391 height 29
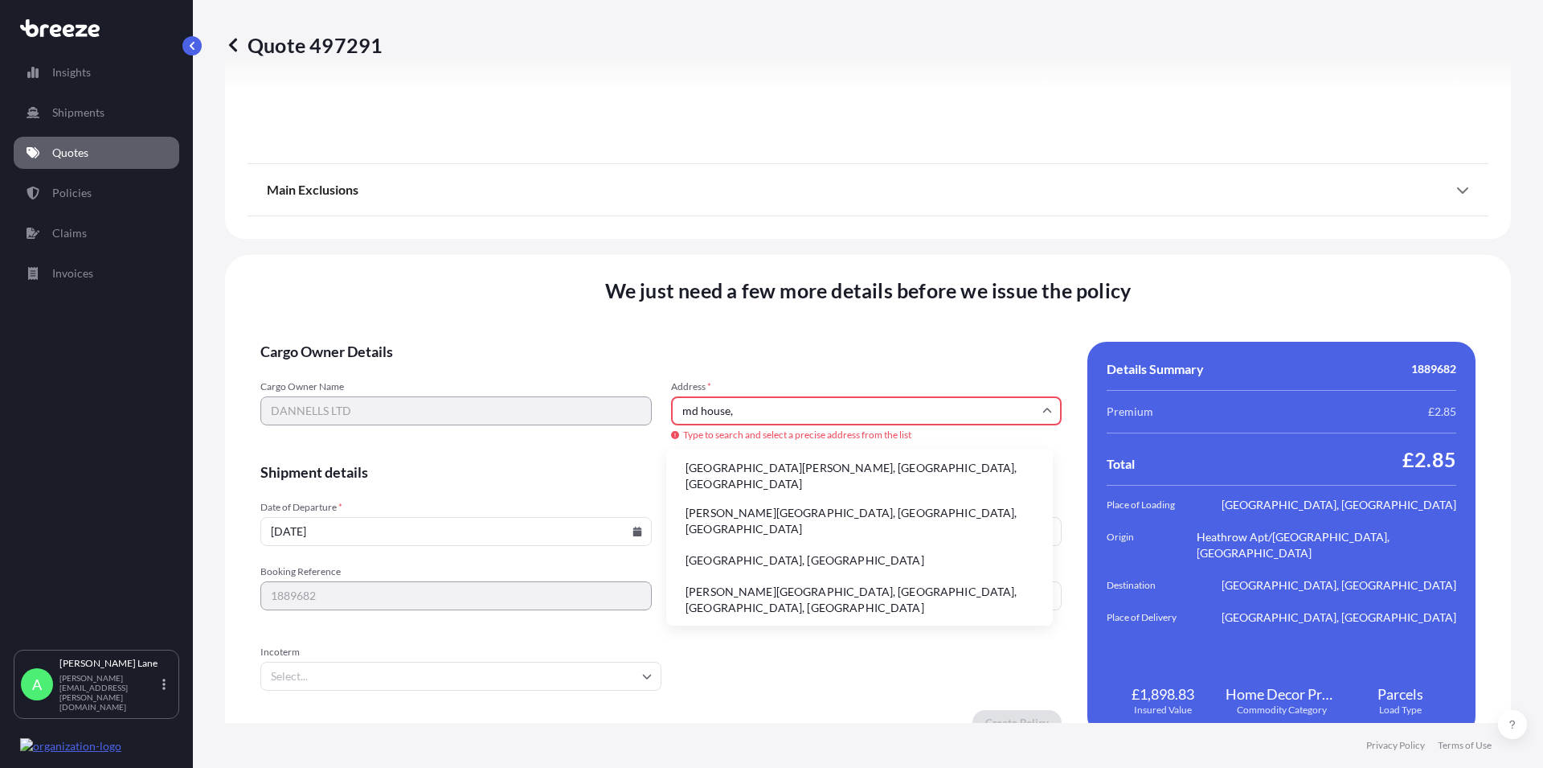
click at [782, 408] on input "md house," at bounding box center [866, 410] width 391 height 29
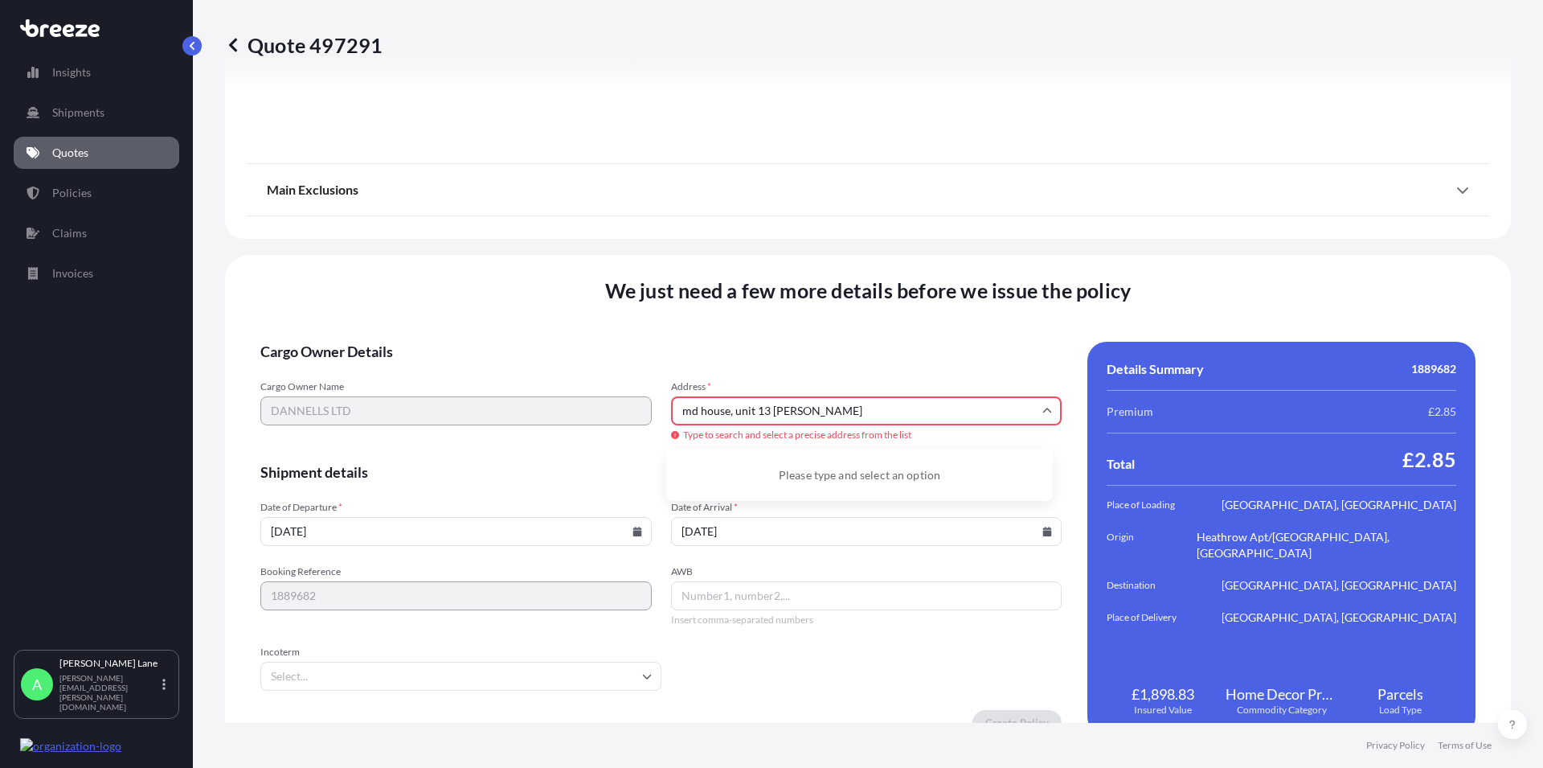
drag, startPoint x: 730, startPoint y: 411, endPoint x: 649, endPoint y: 424, distance: 81.4
click at [671, 424] on input "md house, unit 13 [PERSON_NAME]" at bounding box center [866, 410] width 391 height 29
click at [780, 414] on input "unit 13 [PERSON_NAME]" at bounding box center [866, 410] width 391 height 29
click at [700, 410] on input "unit 13 [PERSON_NAME][GEOGRAPHIC_DATA]" at bounding box center [866, 410] width 391 height 29
drag, startPoint x: 700, startPoint y: 410, endPoint x: 643, endPoint y: 410, distance: 57.1
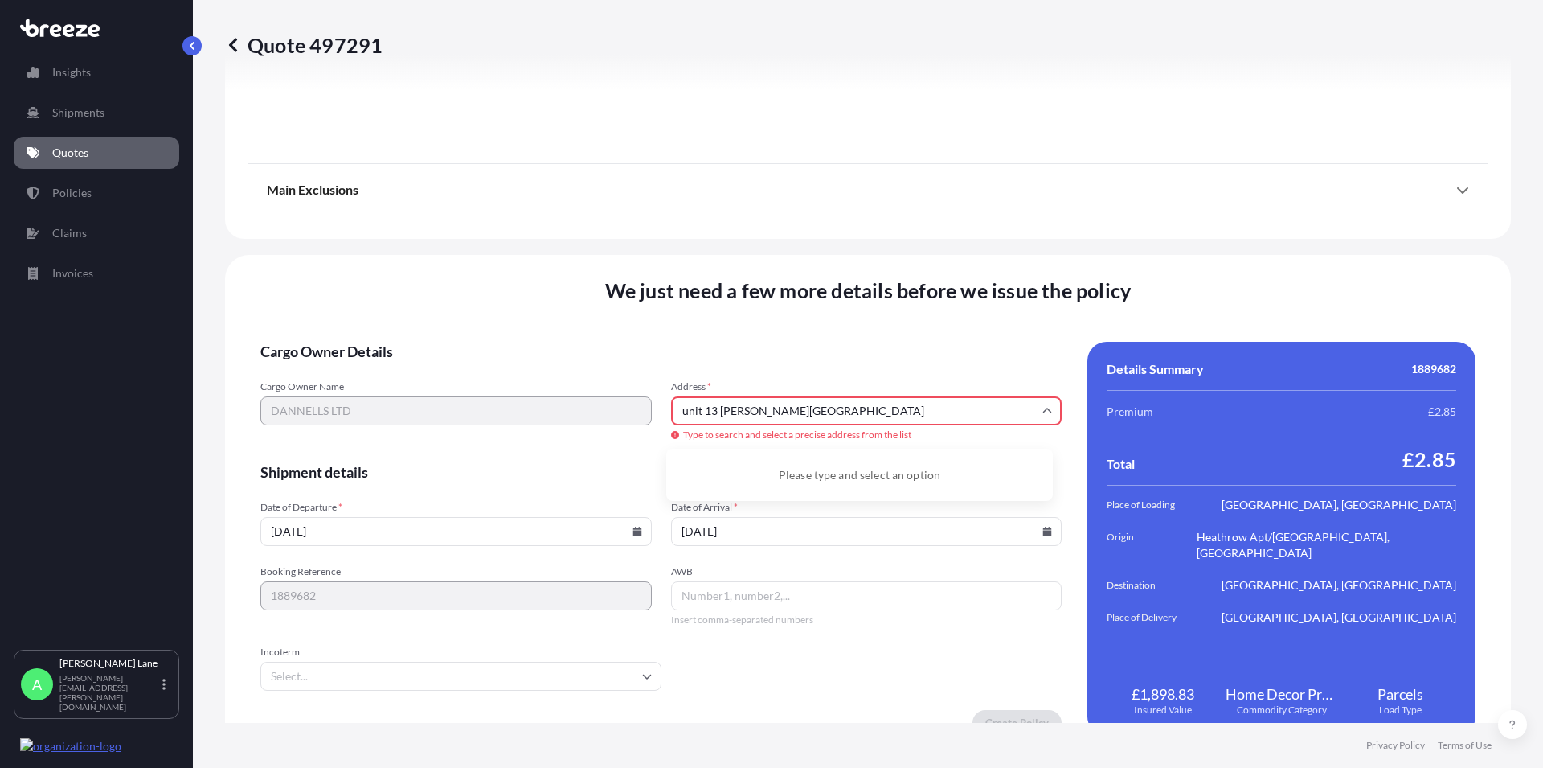
click at [671, 410] on input "unit 13 [PERSON_NAME][GEOGRAPHIC_DATA]" at bounding box center [866, 410] width 391 height 29
click at [811, 410] on input "[PERSON_NAME][GEOGRAPHIC_DATA]" at bounding box center [866, 410] width 391 height 29
click at [713, 412] on input "[PERSON_NAME][GEOGRAPHIC_DATA] [GEOGRAPHIC_DATA]" at bounding box center [866, 410] width 391 height 29
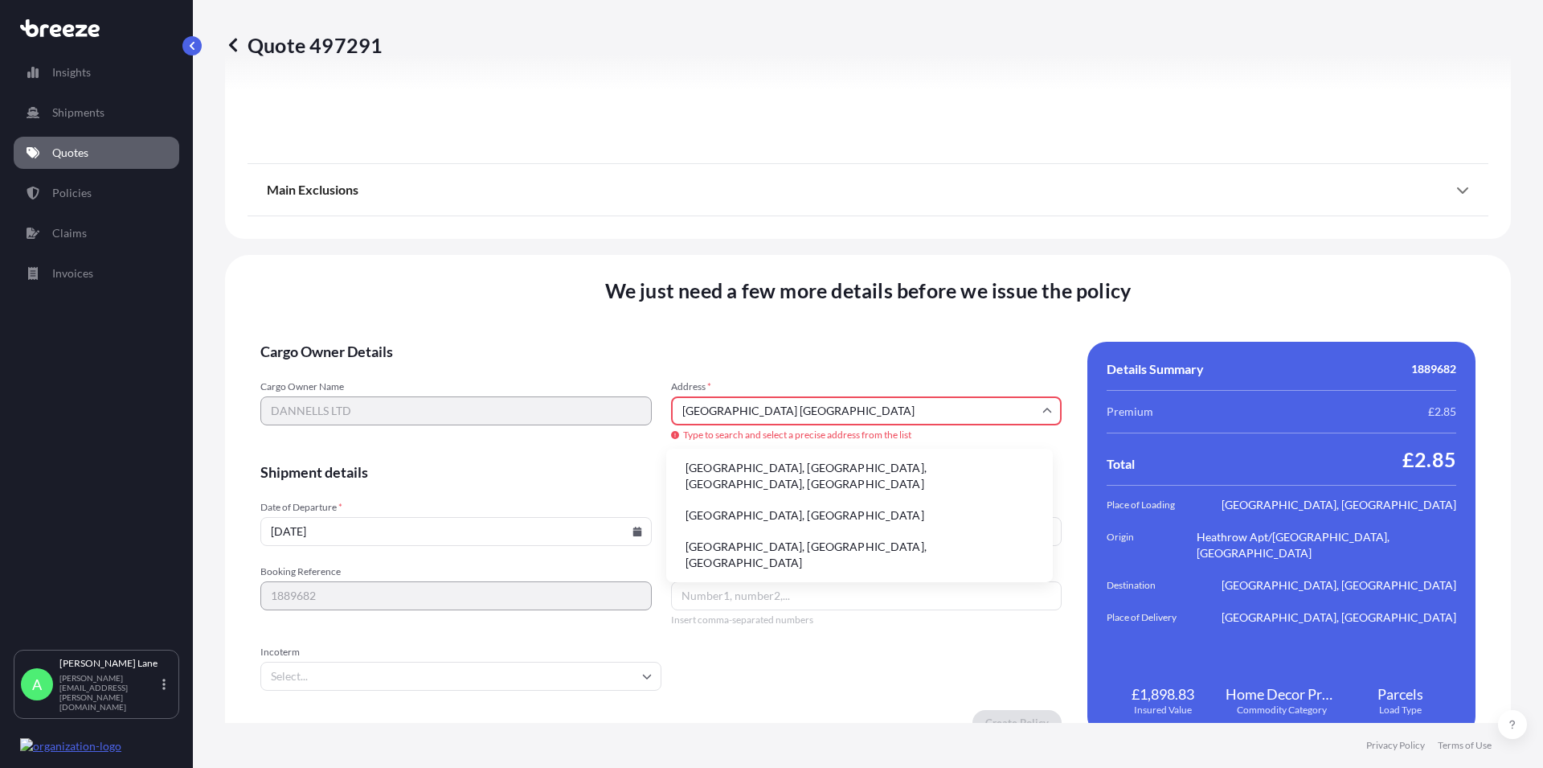
click at [804, 411] on input "[GEOGRAPHIC_DATA] [GEOGRAPHIC_DATA]" at bounding box center [866, 410] width 391 height 29
click at [801, 416] on input "[GEOGRAPHIC_DATA] [GEOGRAPHIC_DATA]" at bounding box center [866, 410] width 391 height 29
click at [907, 415] on input "[GEOGRAPHIC_DATA], [GEOGRAPHIC_DATA]" at bounding box center [866, 410] width 391 height 29
click at [799, 412] on input "[GEOGRAPHIC_DATA], [GEOGRAPHIC_DATA]" at bounding box center [866, 410] width 391 height 29
drag, startPoint x: 803, startPoint y: 411, endPoint x: 643, endPoint y: 393, distance: 160.9
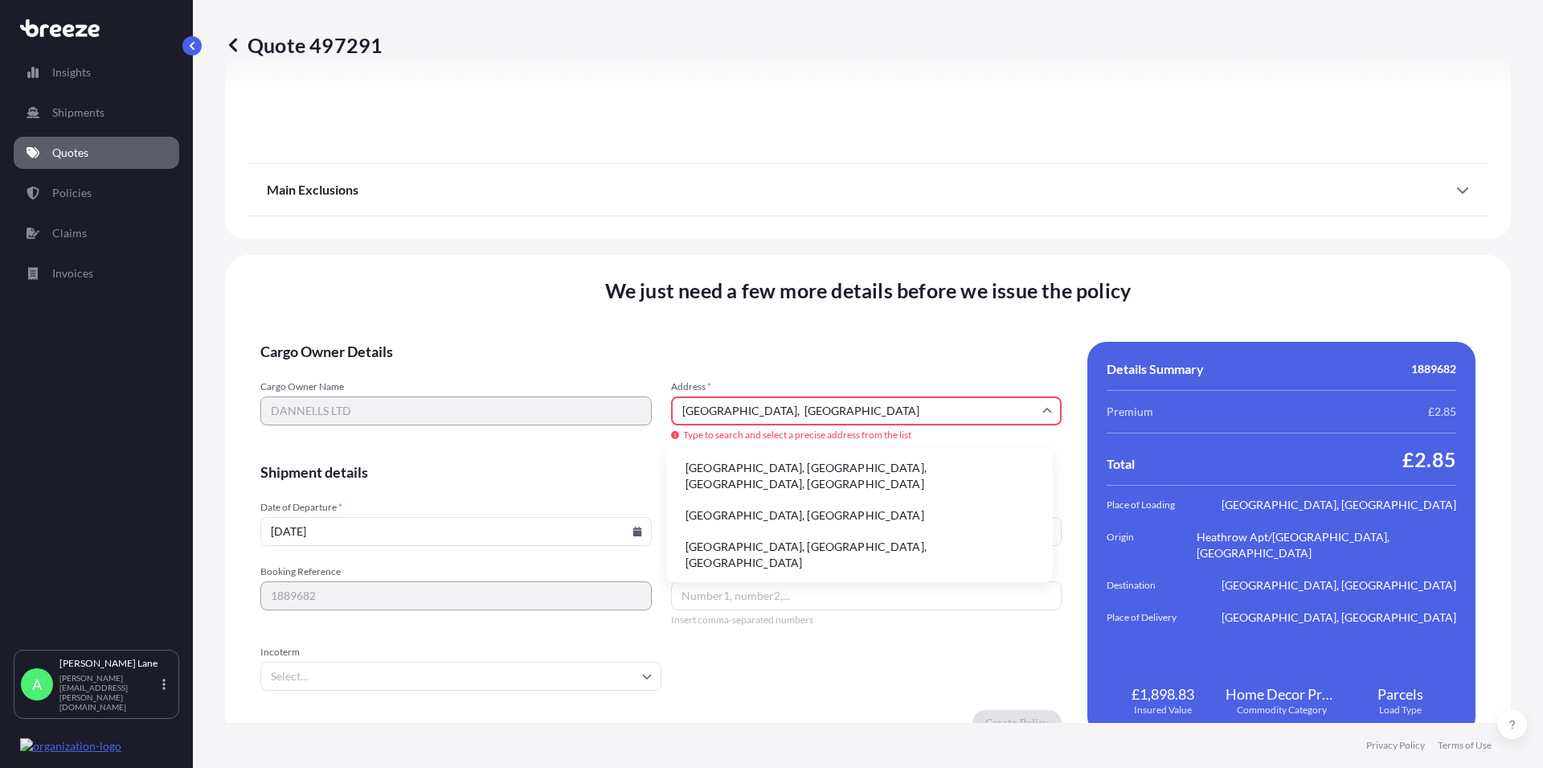
click at [671, 396] on input "[GEOGRAPHIC_DATA], [GEOGRAPHIC_DATA]" at bounding box center [866, 410] width 391 height 29
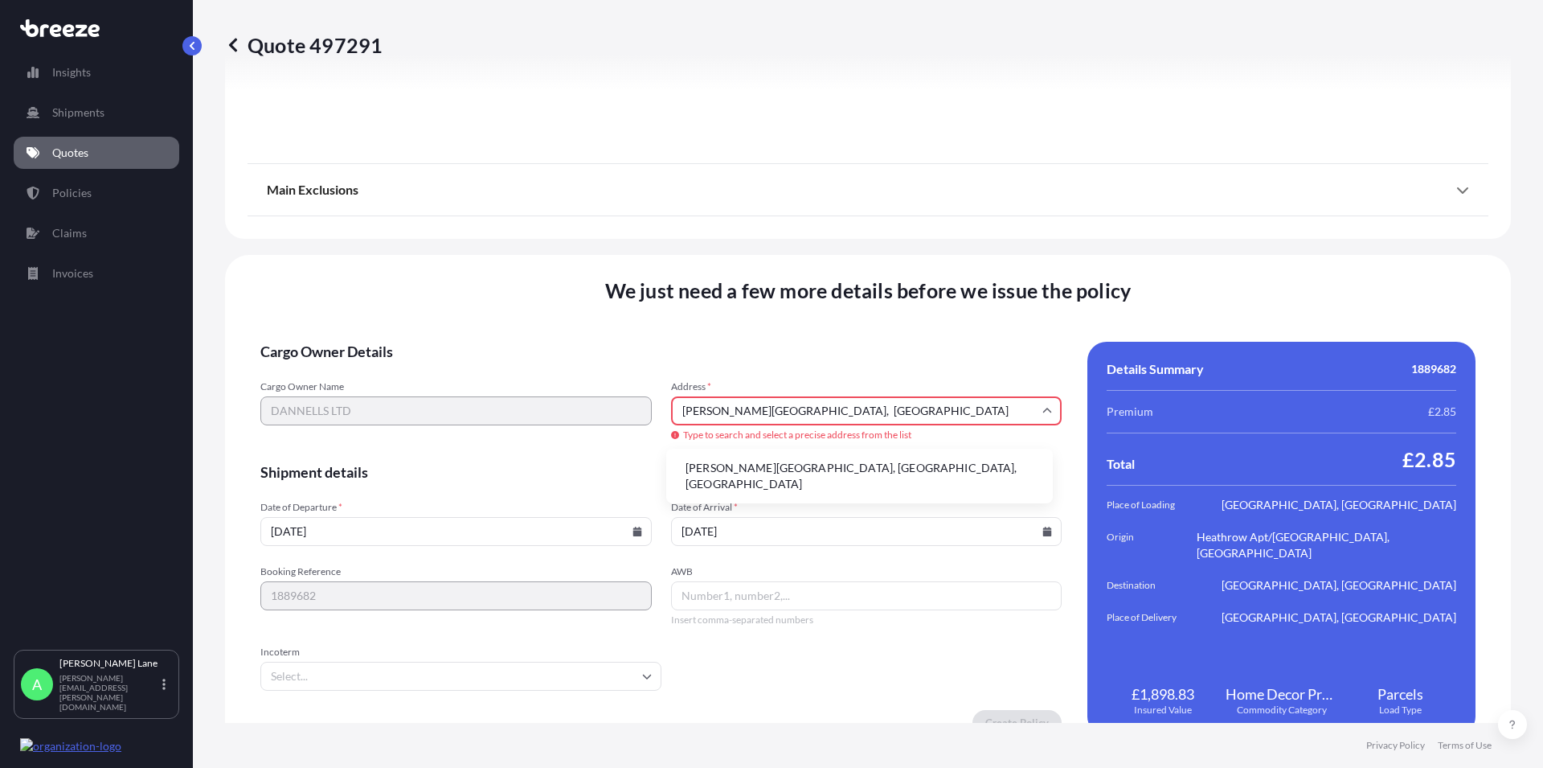
click at [744, 473] on li "[PERSON_NAME][GEOGRAPHIC_DATA], [GEOGRAPHIC_DATA], [GEOGRAPHIC_DATA]" at bounding box center [860, 476] width 374 height 42
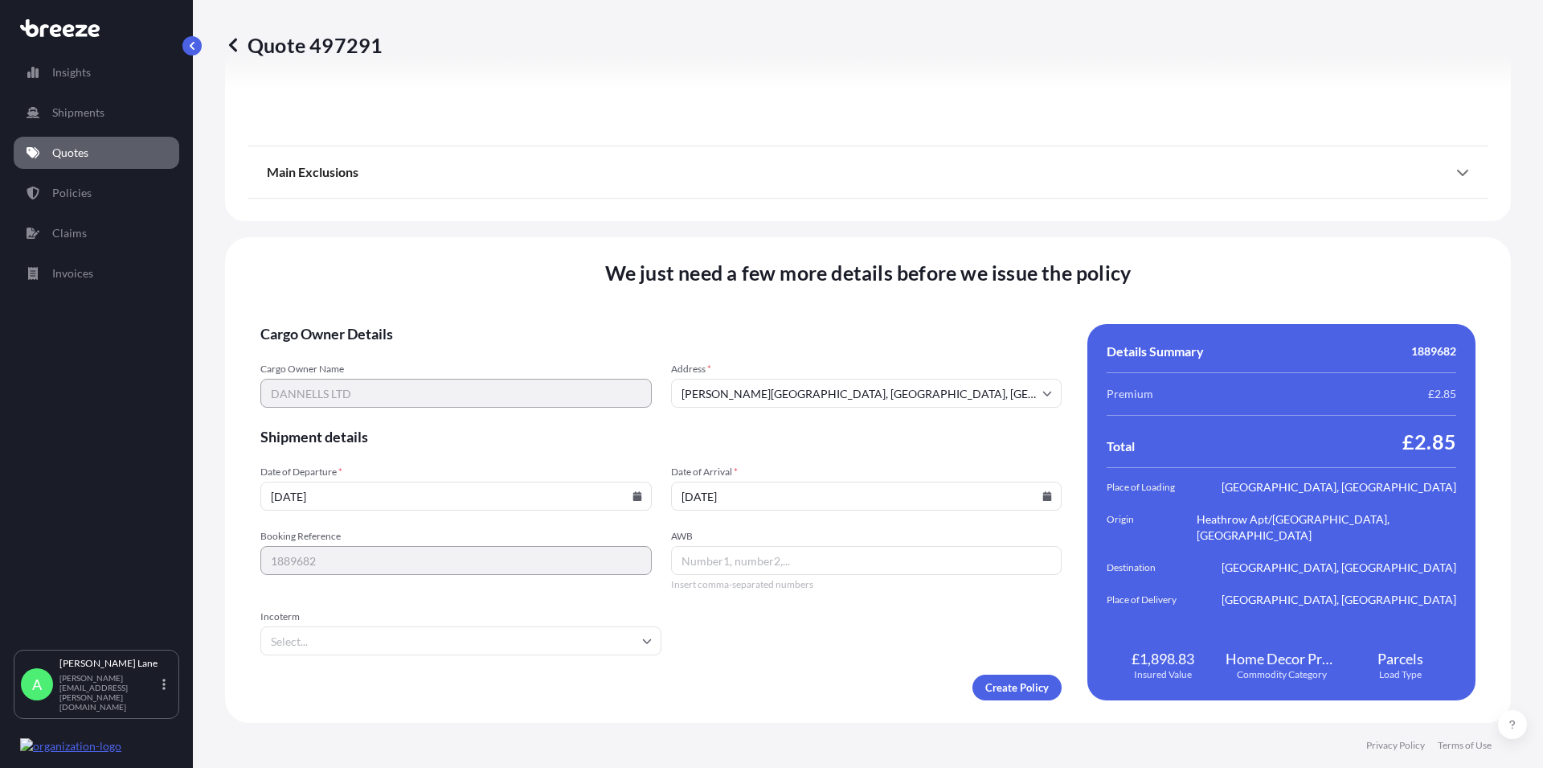
type input "[PERSON_NAME][STREET_ADDRESS]"
click at [726, 563] on input "AWB" at bounding box center [866, 560] width 391 height 29
paste input "4533017473"
type input "4533017473"
click at [302, 645] on input "Incoterm" at bounding box center [460, 640] width 401 height 29
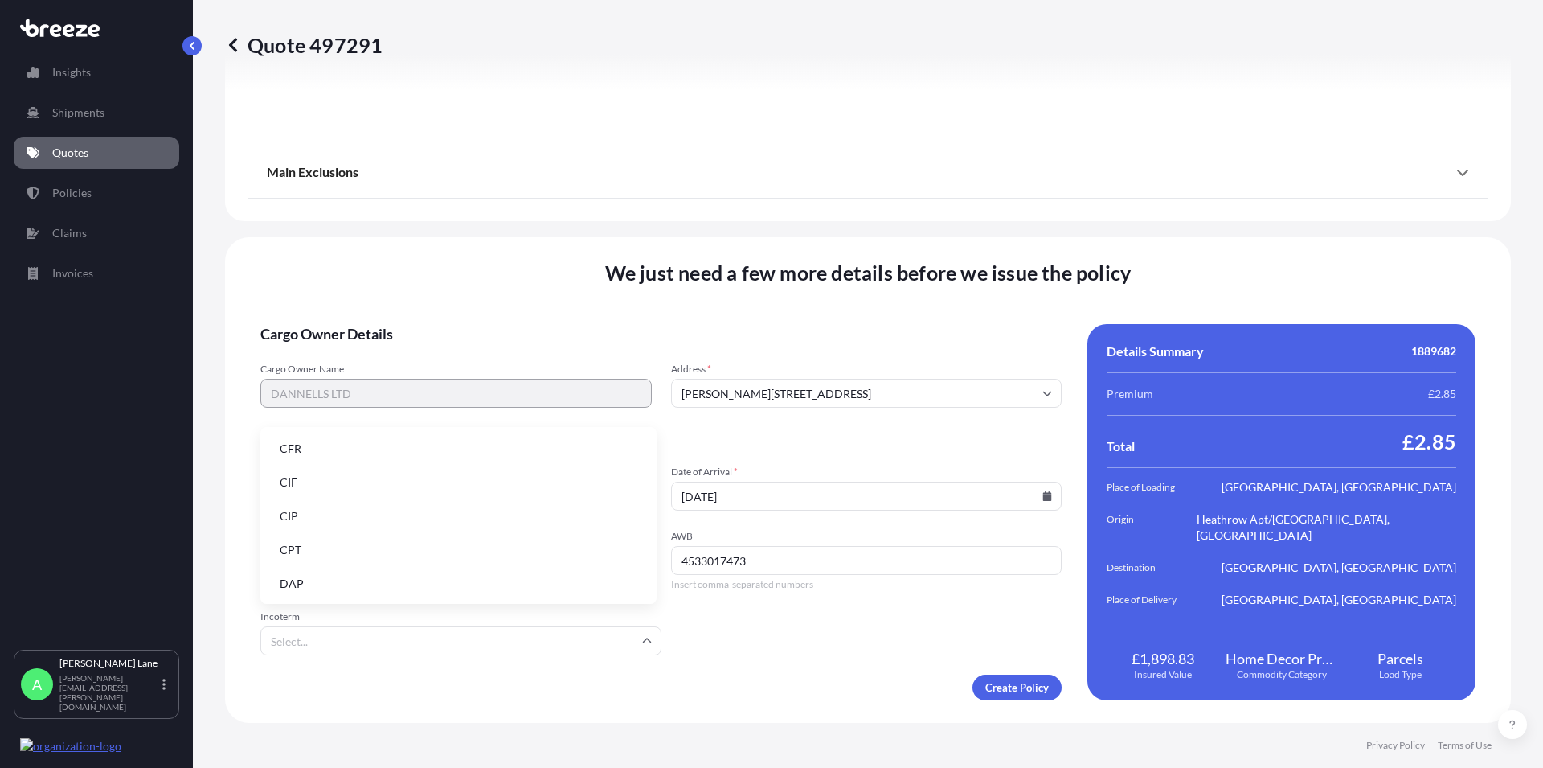
click at [300, 584] on li "DAP" at bounding box center [458, 583] width 383 height 31
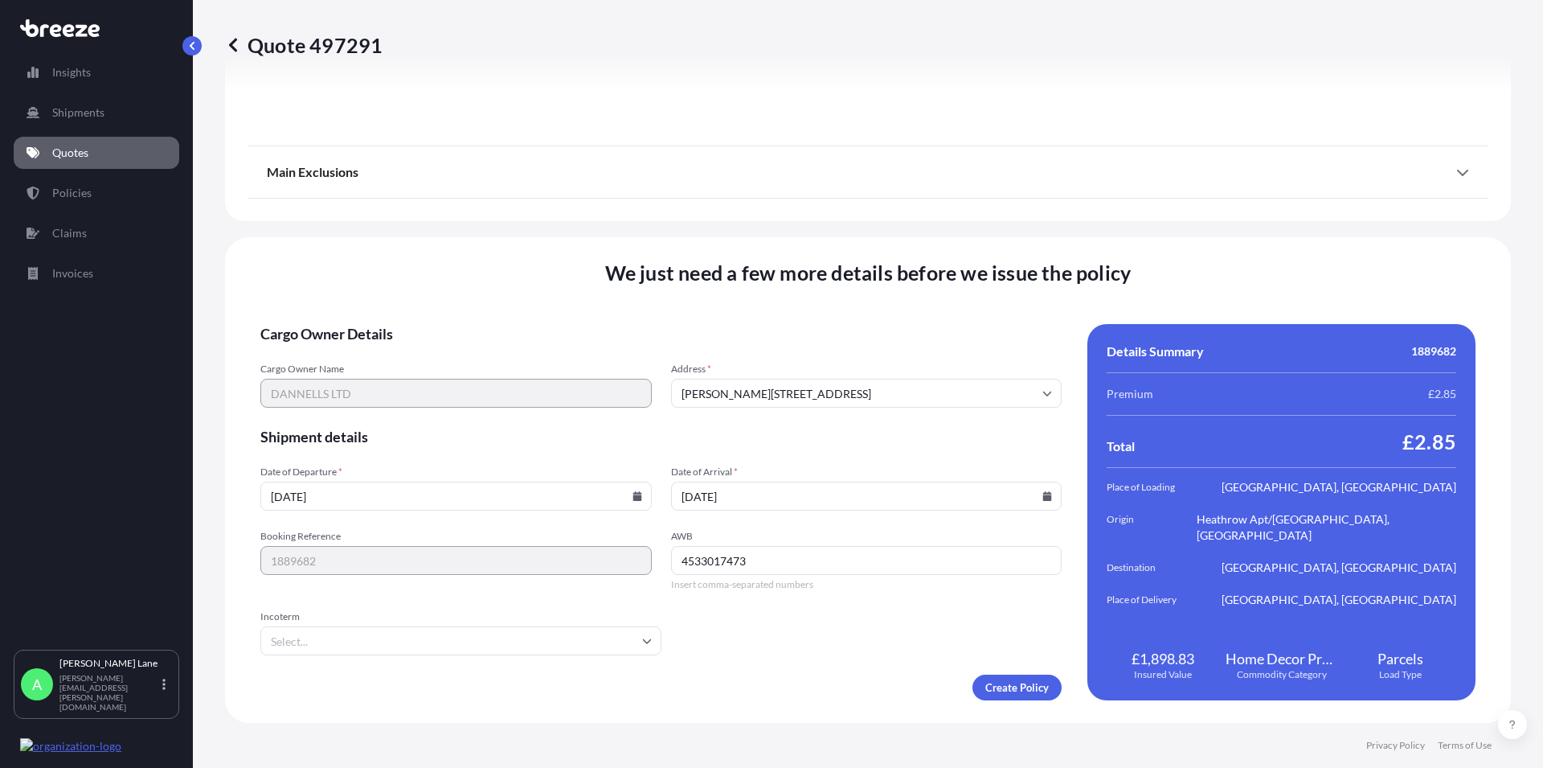
type input "DAP"
